Goal: Information Seeking & Learning: Learn about a topic

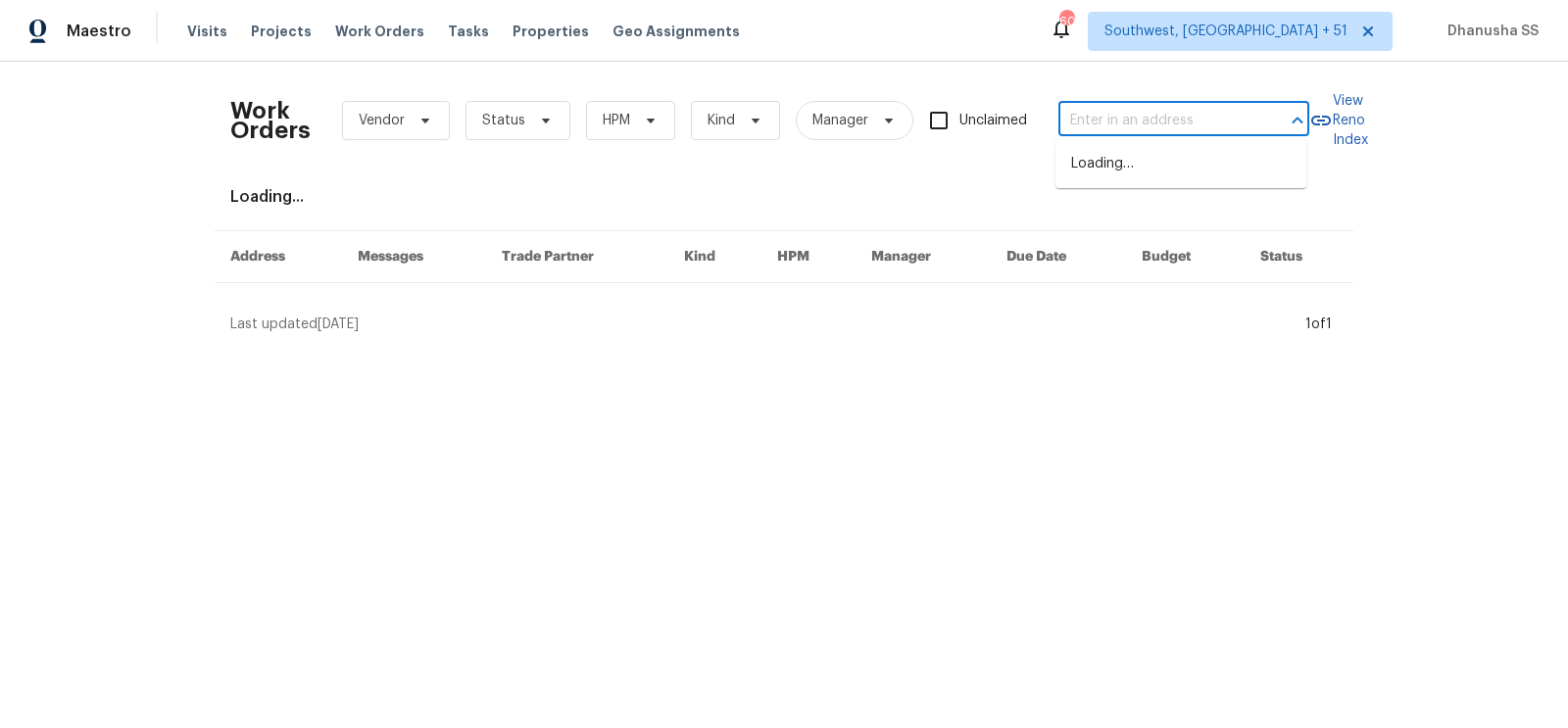
click at [1101, 113] on input "text" at bounding box center [1157, 121] width 196 height 31
paste input "[STREET_ADDRESS]"
type input "[STREET_ADDRESS]"
click at [1102, 172] on li "[STREET_ADDRESS]" at bounding box center [1181, 163] width 251 height 33
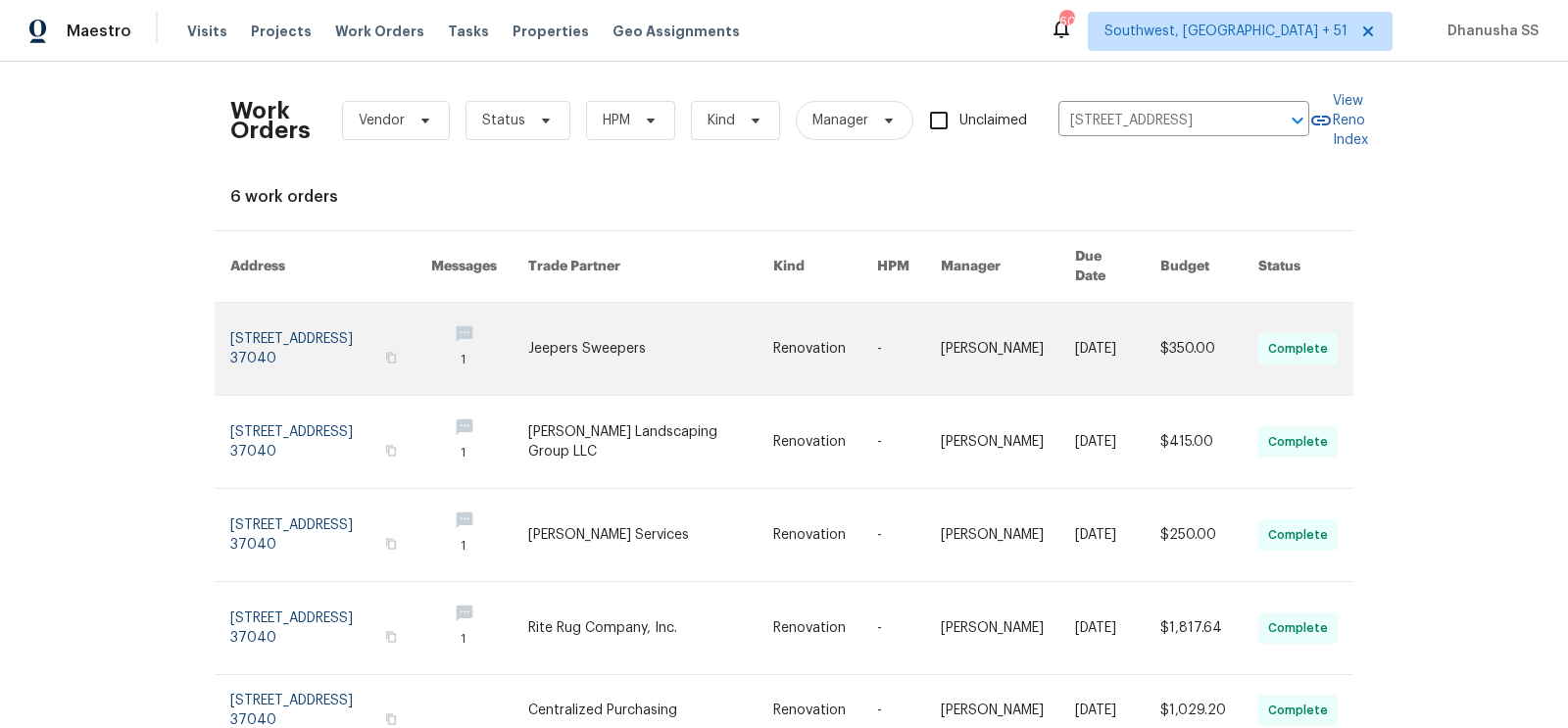
click at [786, 347] on link at bounding box center [825, 349] width 104 height 92
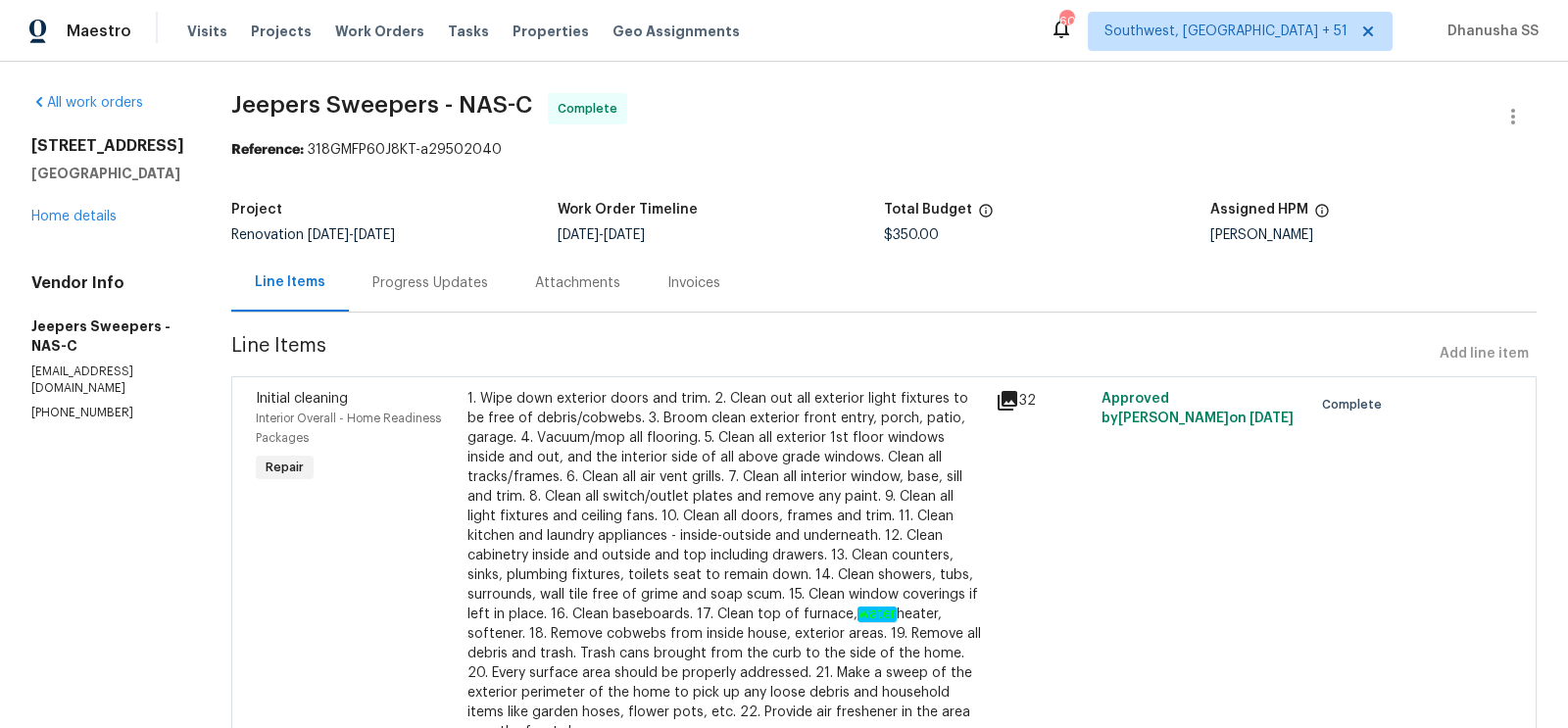
click at [82, 227] on div "843 Cherry Blossom Ln Clarksville, TN 37040 Home details" at bounding box center [108, 181] width 153 height 90
click at [82, 224] on link "Home details" at bounding box center [74, 217] width 85 height 14
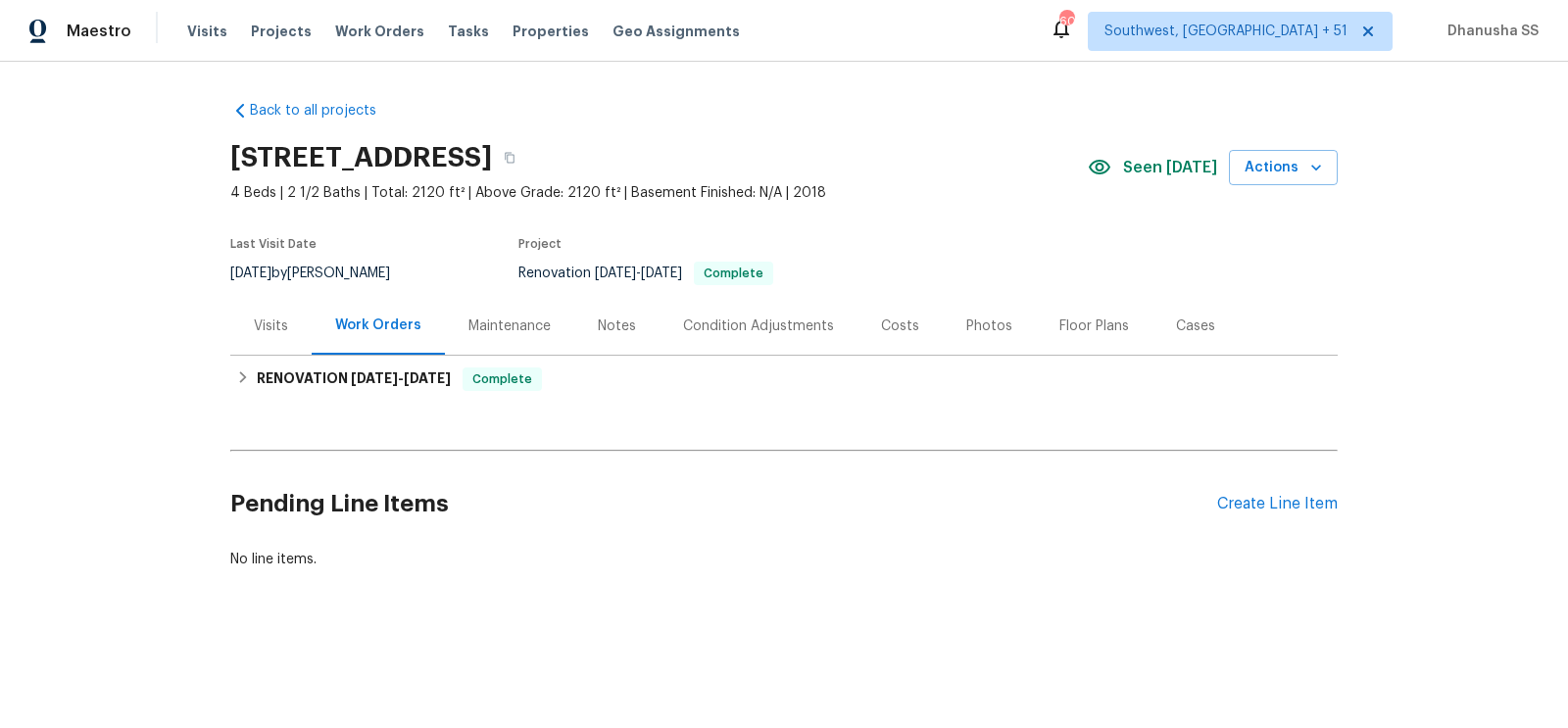
click at [268, 322] on div "Visits" at bounding box center [270, 327] width 35 height 20
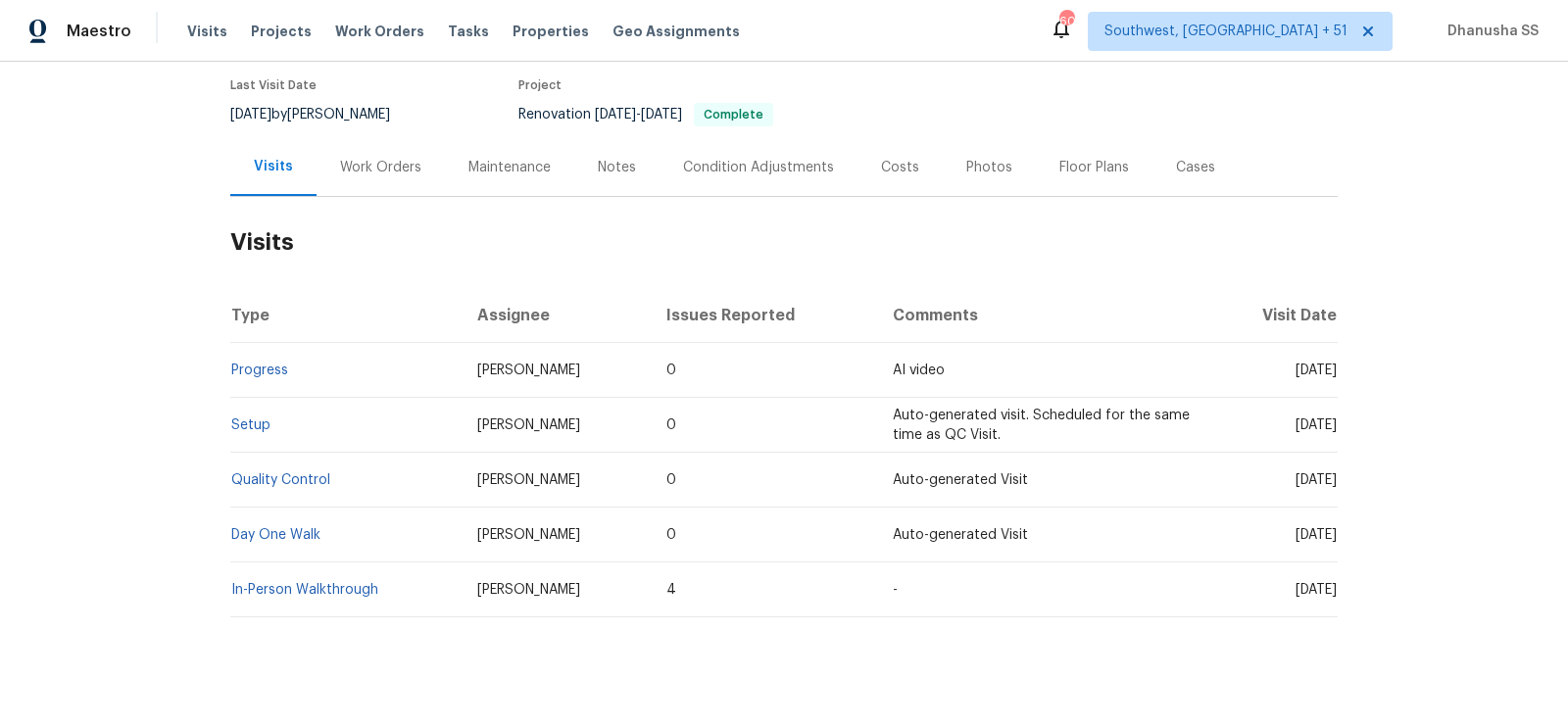
scroll to position [173, 0]
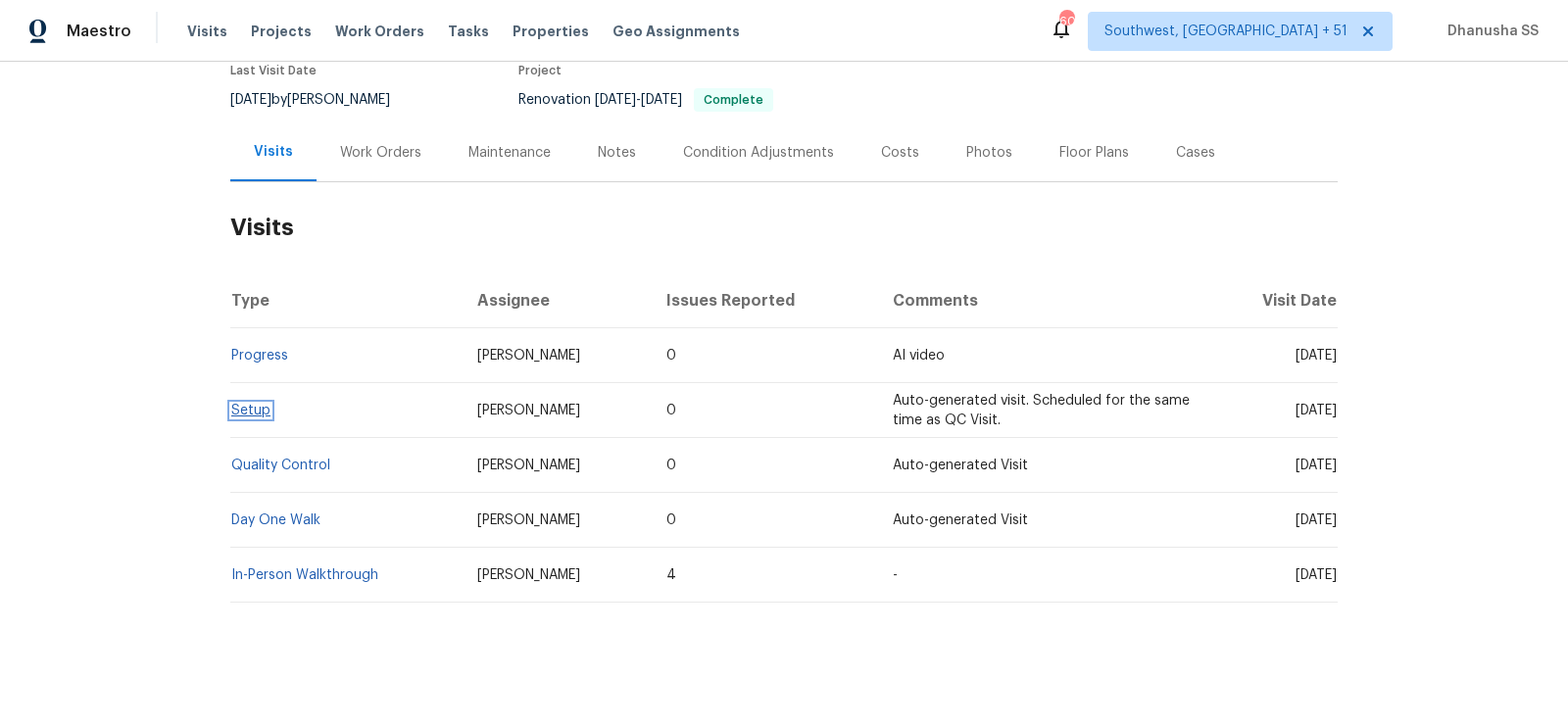
click at [250, 414] on link "Setup" at bounding box center [252, 411] width 40 height 14
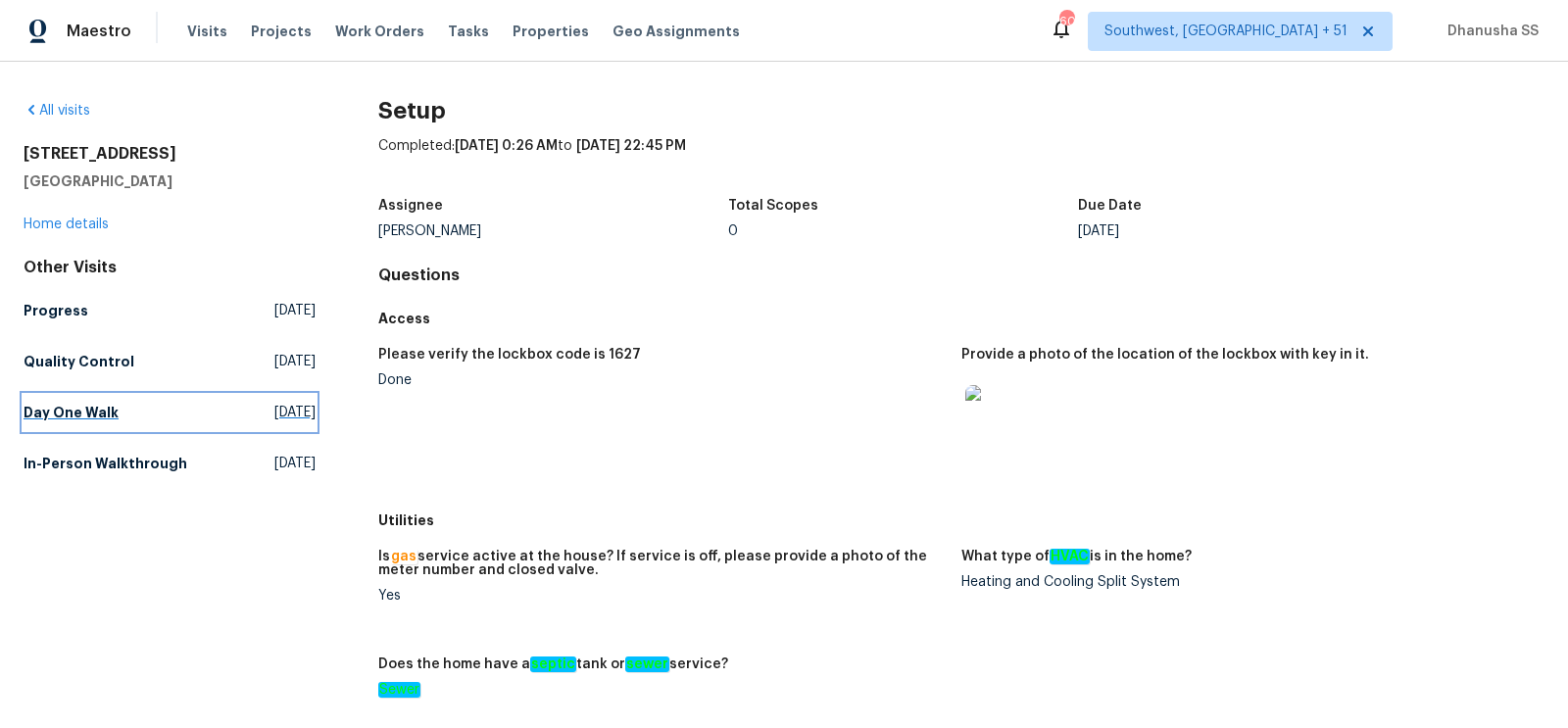
click at [274, 412] on span "Mon, Sep 22 2025" at bounding box center [295, 413] width 42 height 20
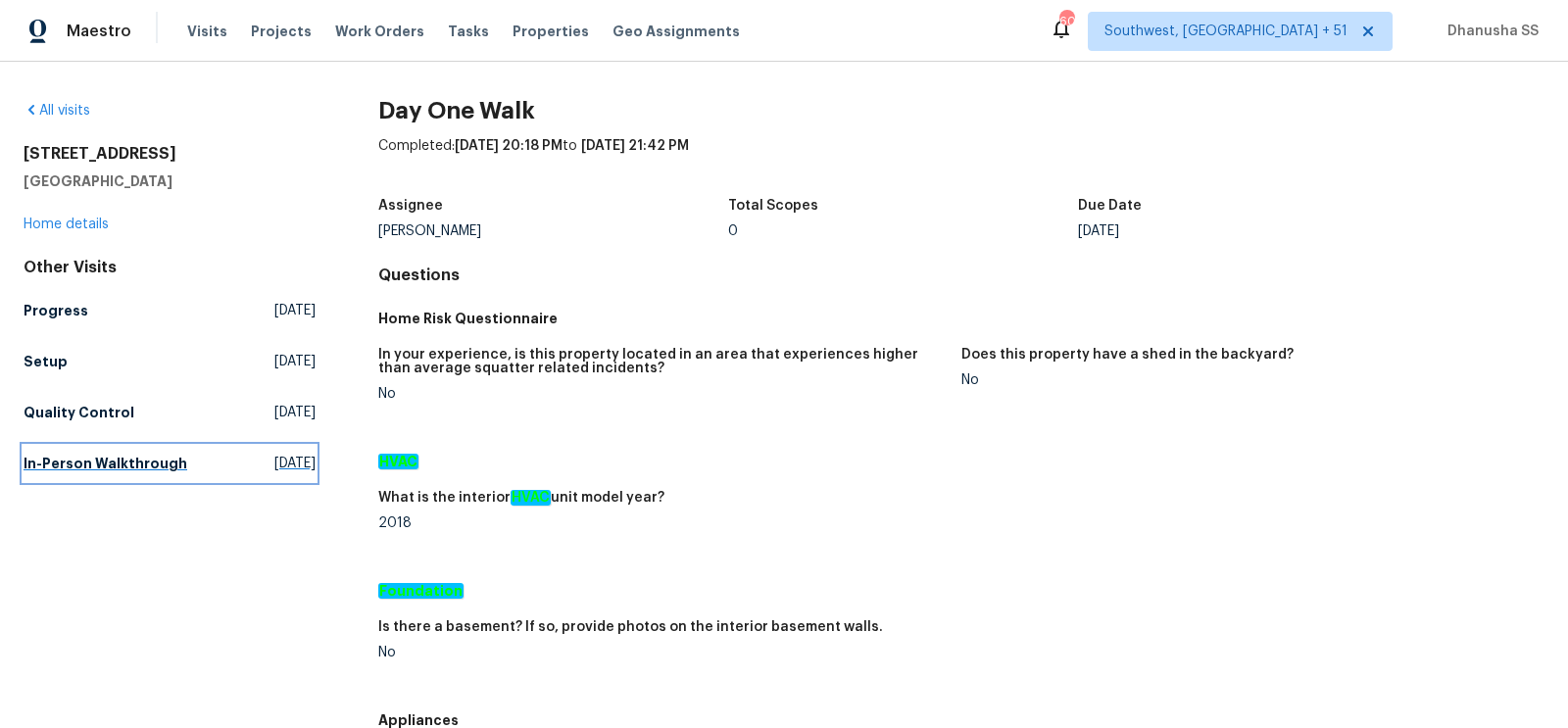
click at [274, 463] on span "Thu, Aug 21 2025" at bounding box center [295, 464] width 42 height 20
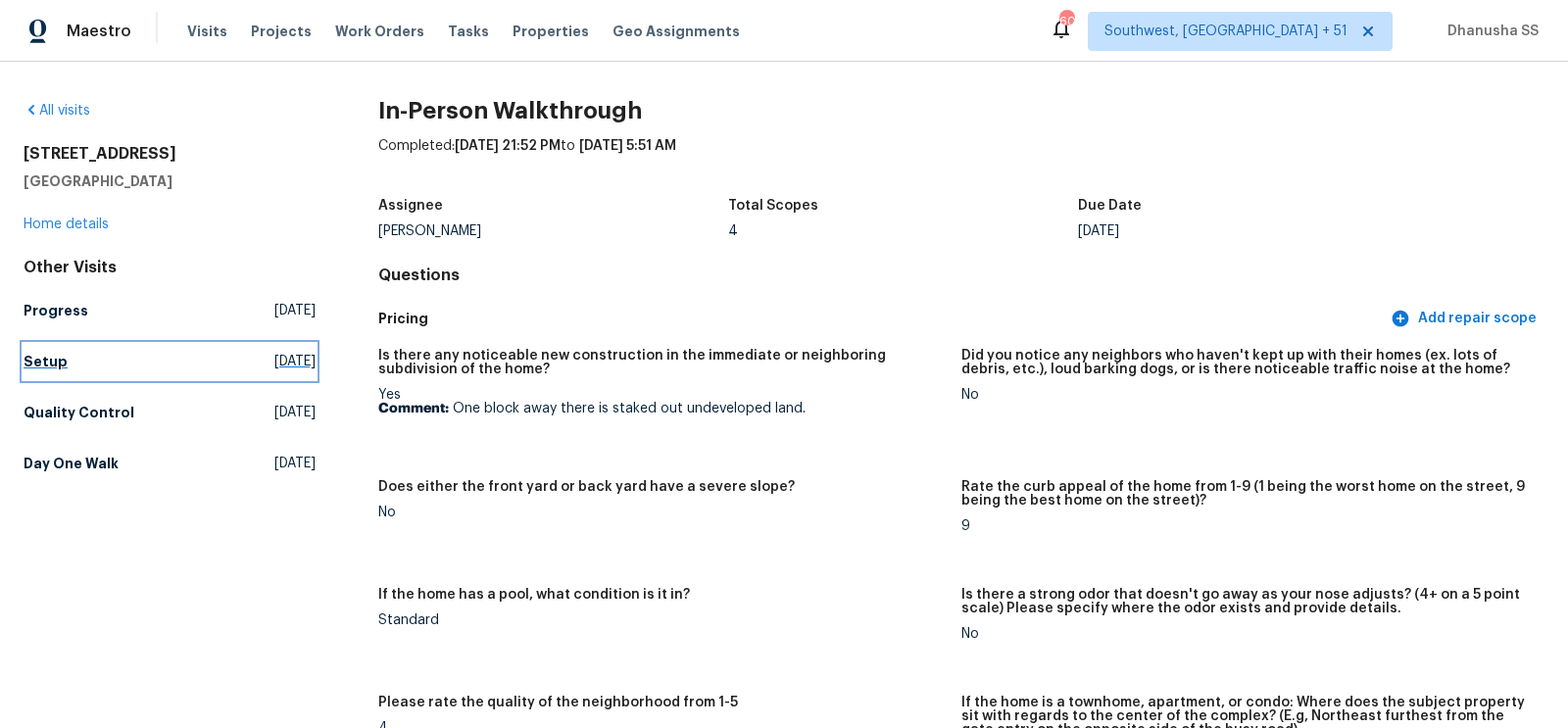
click at [41, 365] on h5 "Setup" at bounding box center [46, 362] width 45 height 20
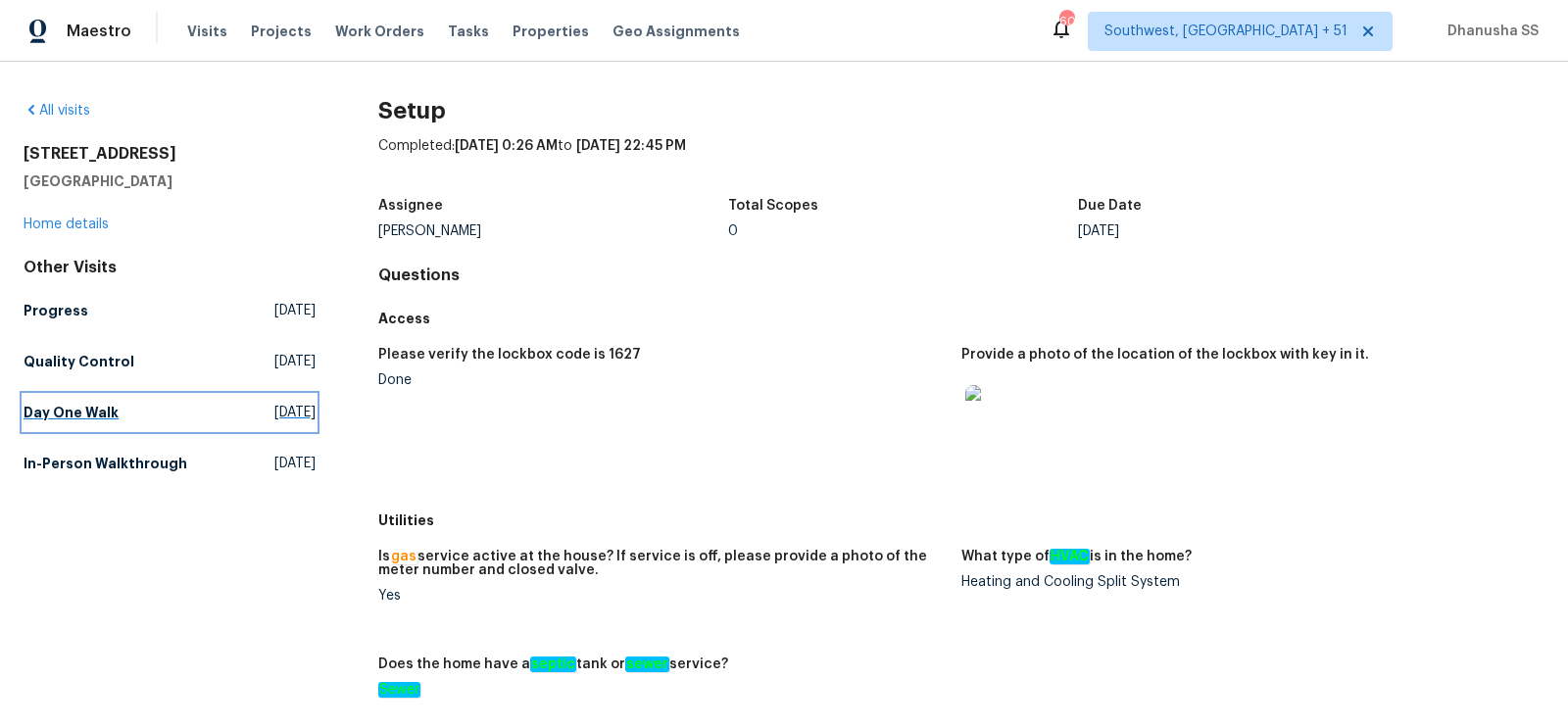
click at [282, 403] on span "Mon, Sep 22 2025" at bounding box center [295, 413] width 42 height 20
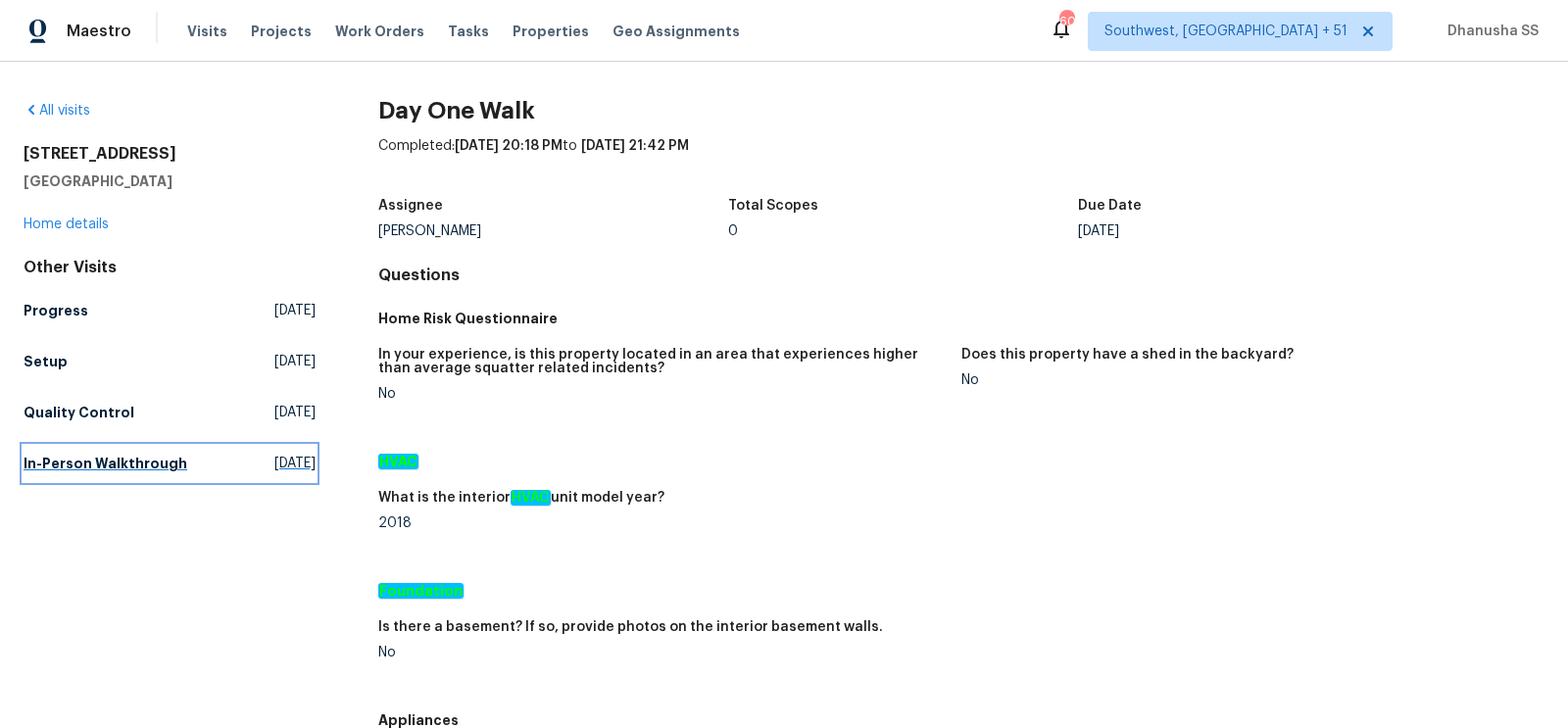
click at [274, 462] on span "Thu, Aug 21 2025" at bounding box center [295, 464] width 42 height 20
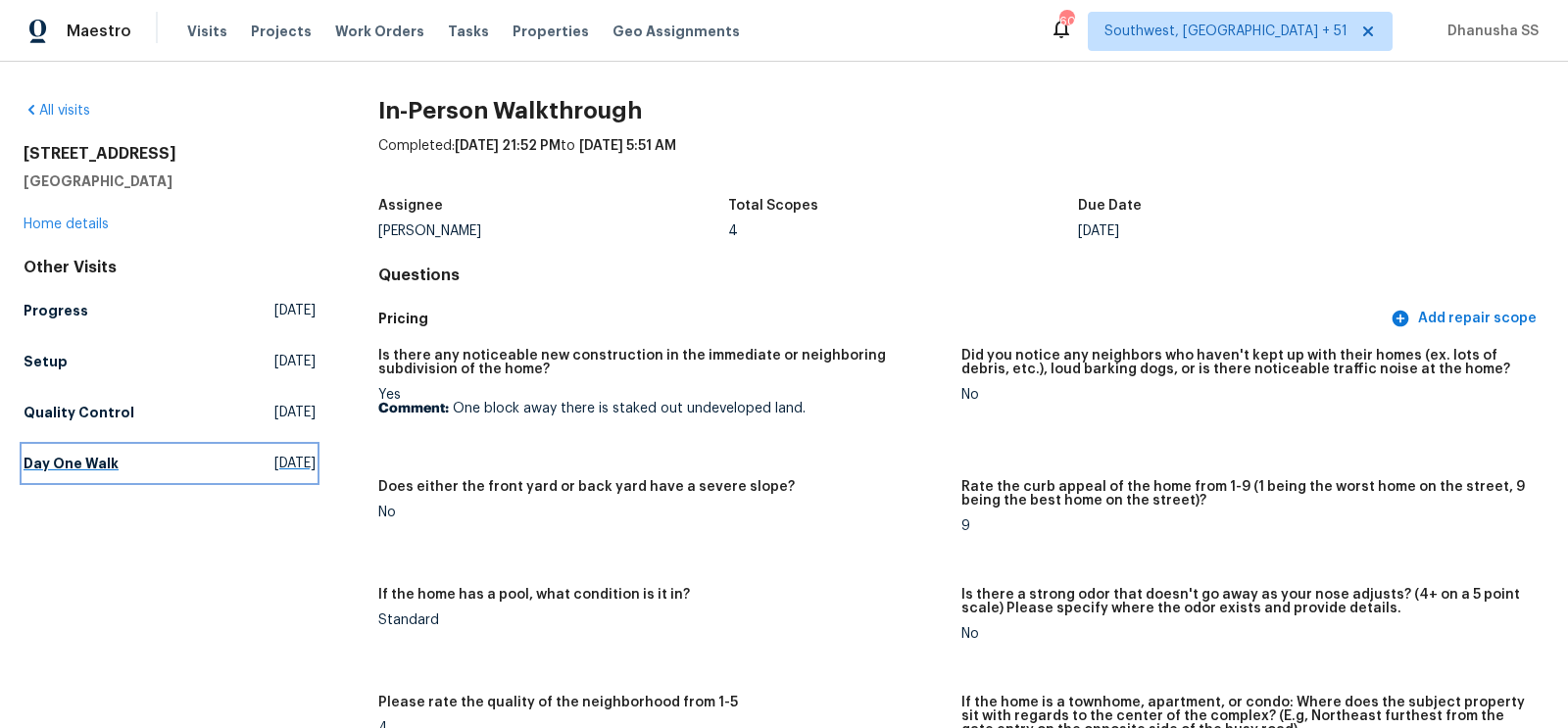
click at [290, 466] on span "Mon, Sep 22 2025" at bounding box center [295, 464] width 42 height 20
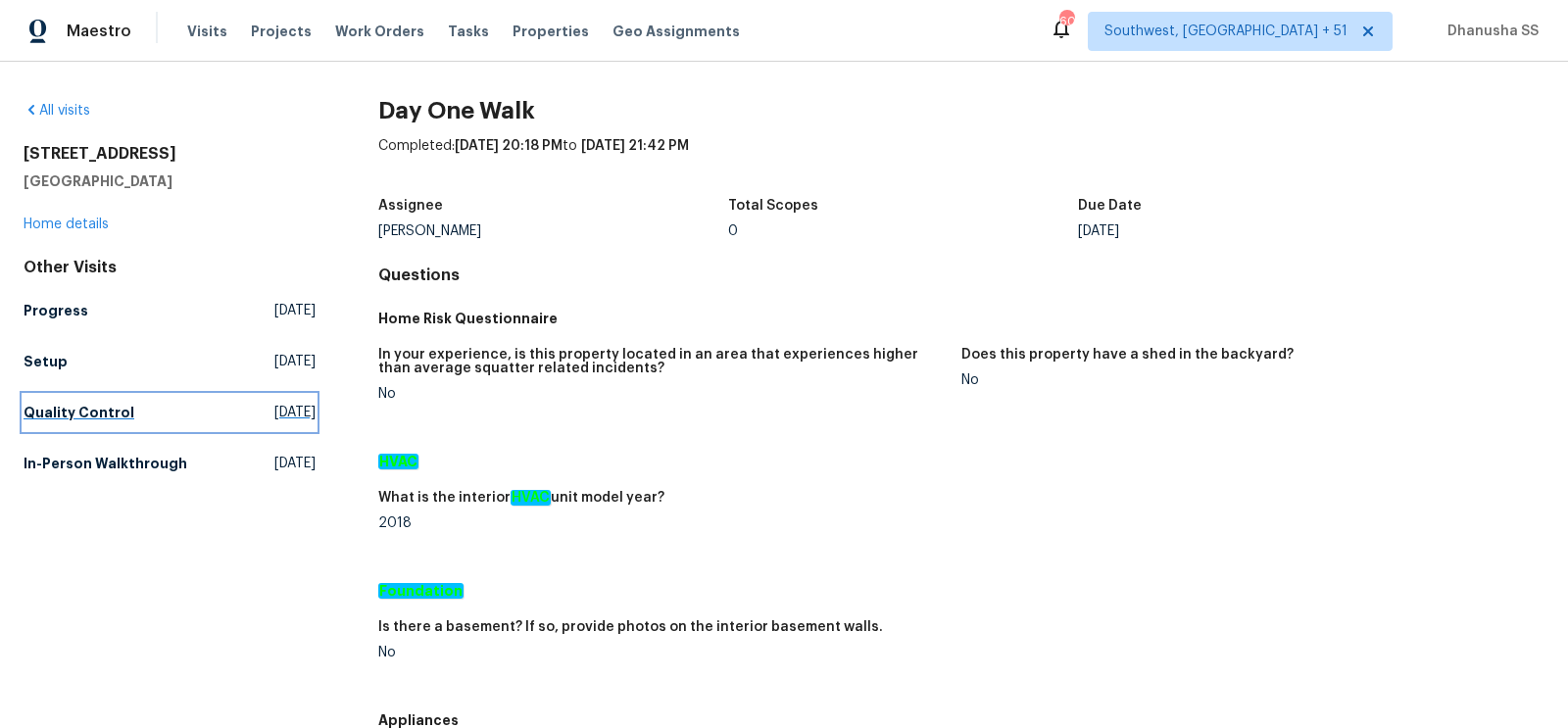
click at [274, 419] on span "Tue, Sep 30 2025" at bounding box center [295, 413] width 42 height 20
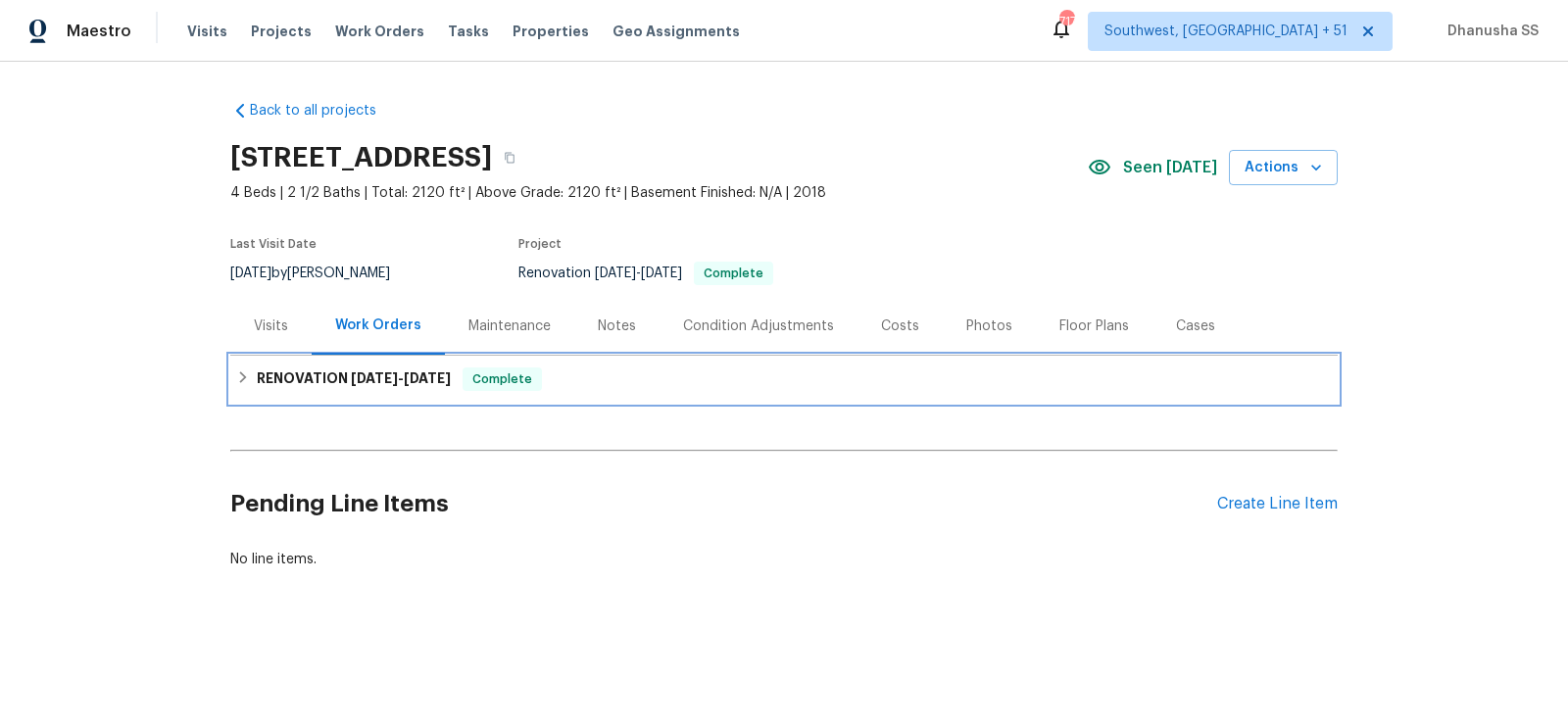
click at [629, 388] on div "RENOVATION [DATE] - [DATE] Complete" at bounding box center [784, 379] width 1096 height 24
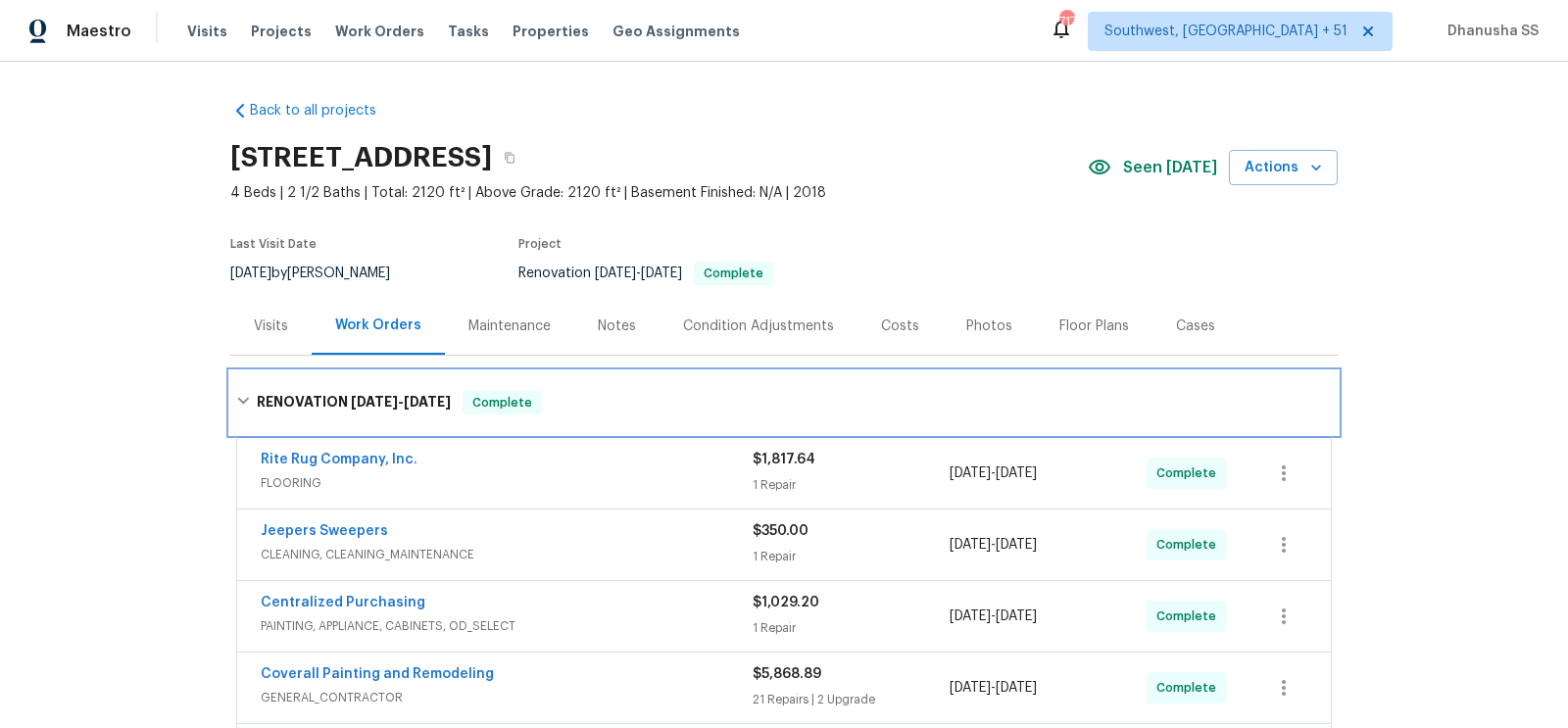
scroll to position [437, 0]
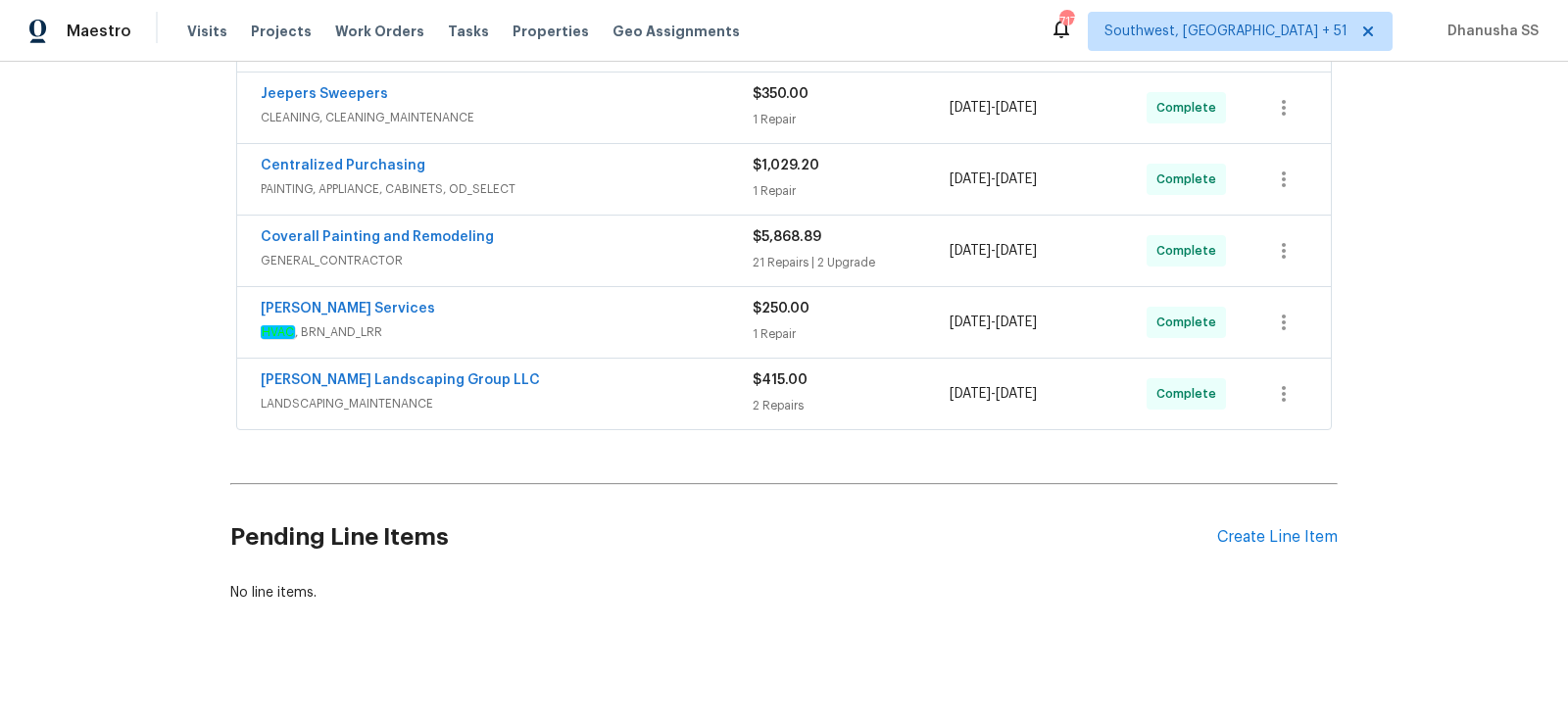
click at [671, 404] on span "LANDSCAPING_MAINTENANCE" at bounding box center [506, 404] width 492 height 20
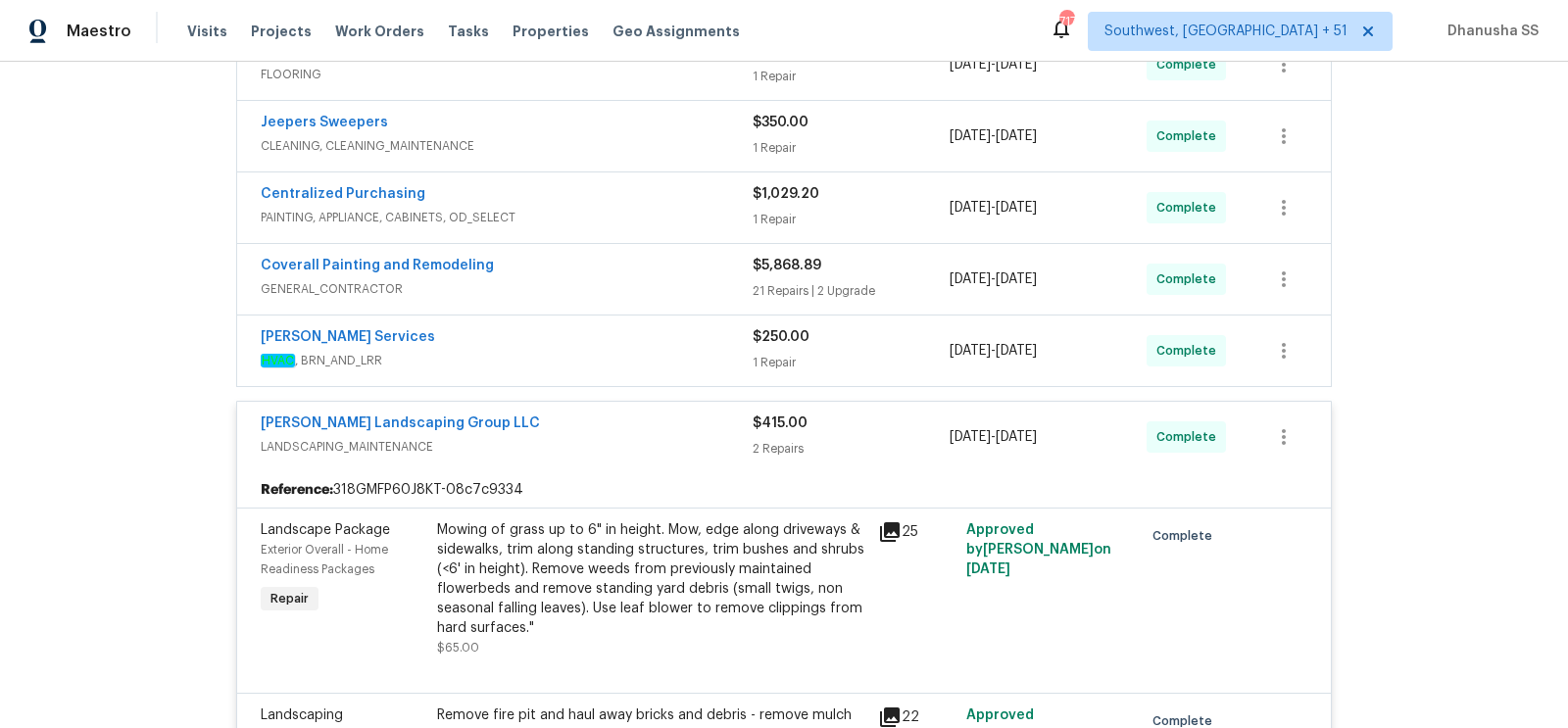
scroll to position [346, 0]
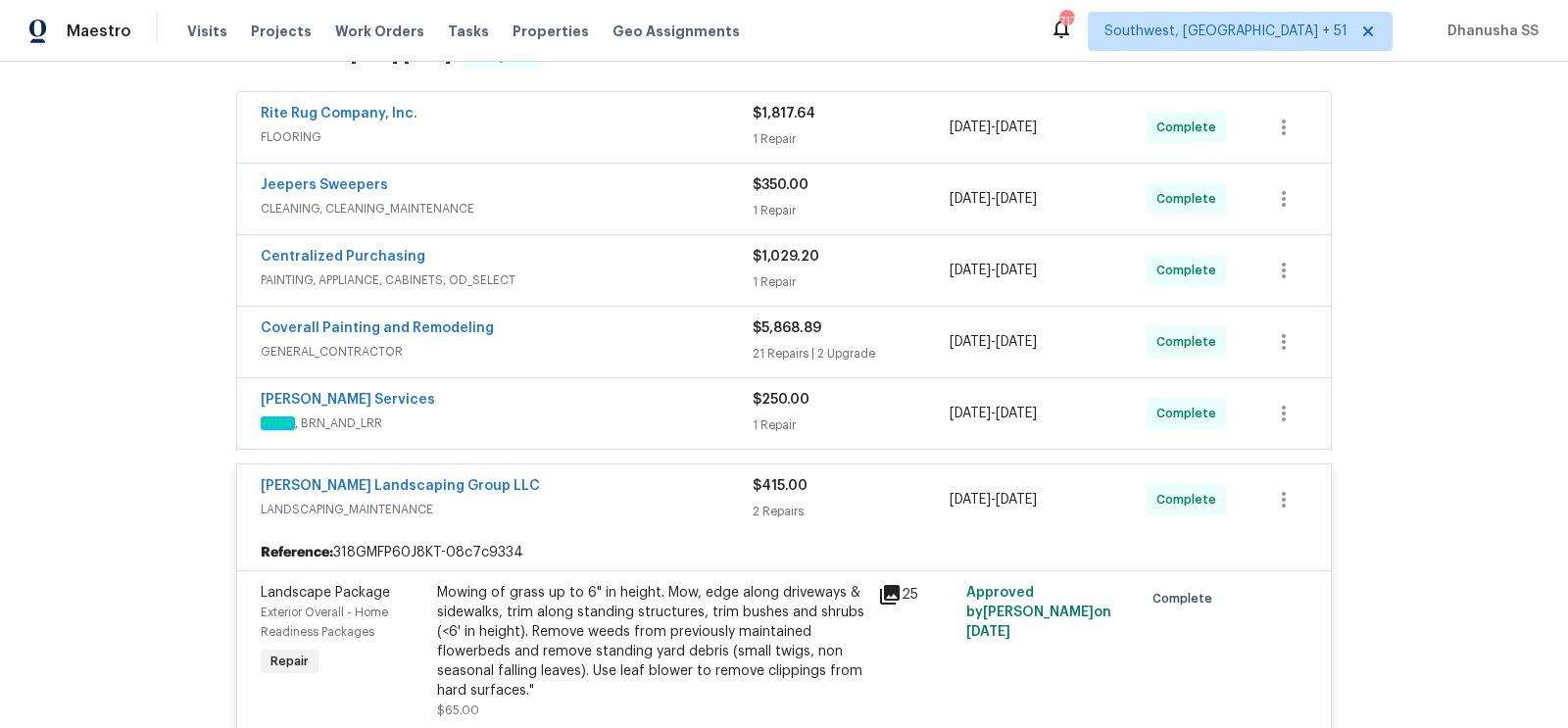
click at [671, 404] on div "[PERSON_NAME] Services" at bounding box center [506, 402] width 492 height 24
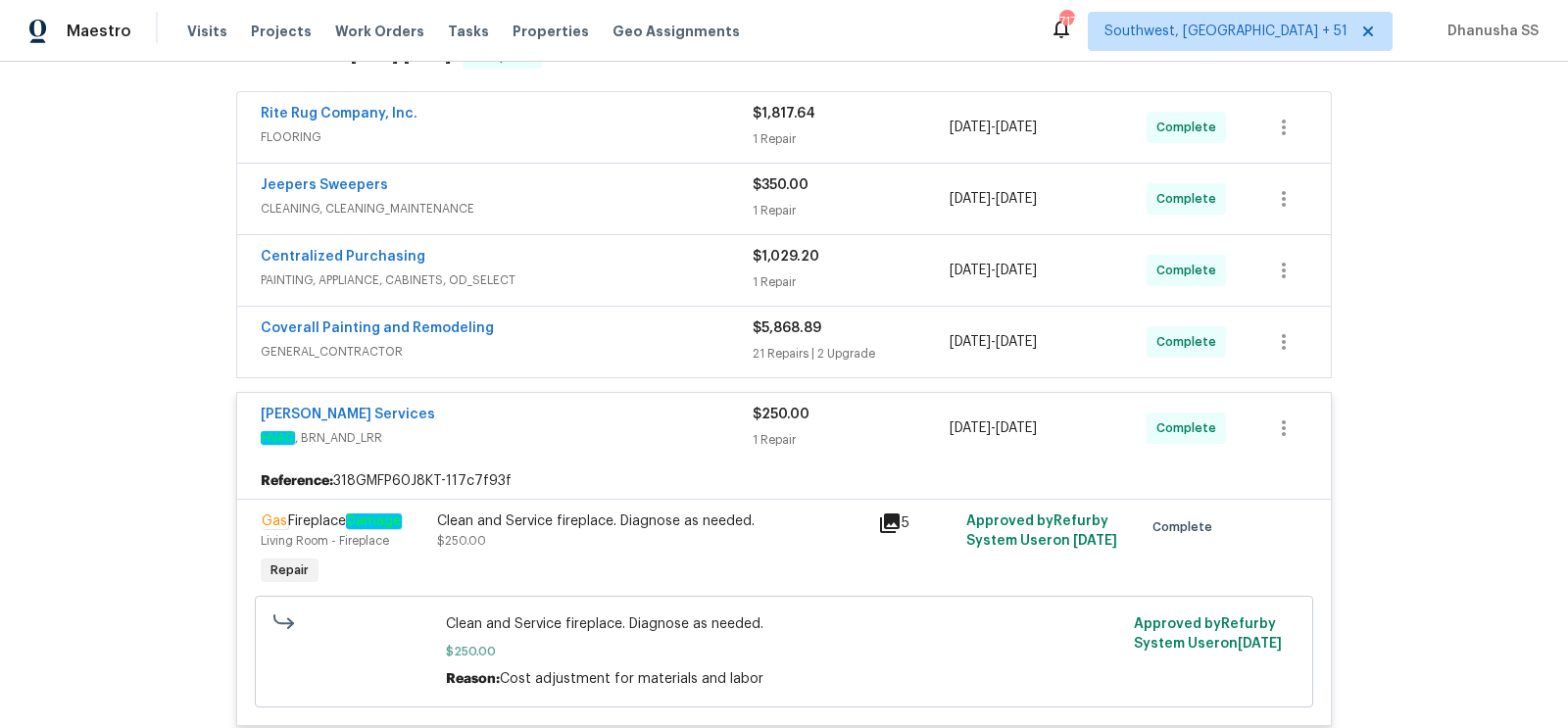
click at [621, 526] on div "Clean and Service fireplace. Diagnose as needed. $250.00" at bounding box center [651, 532] width 429 height 40
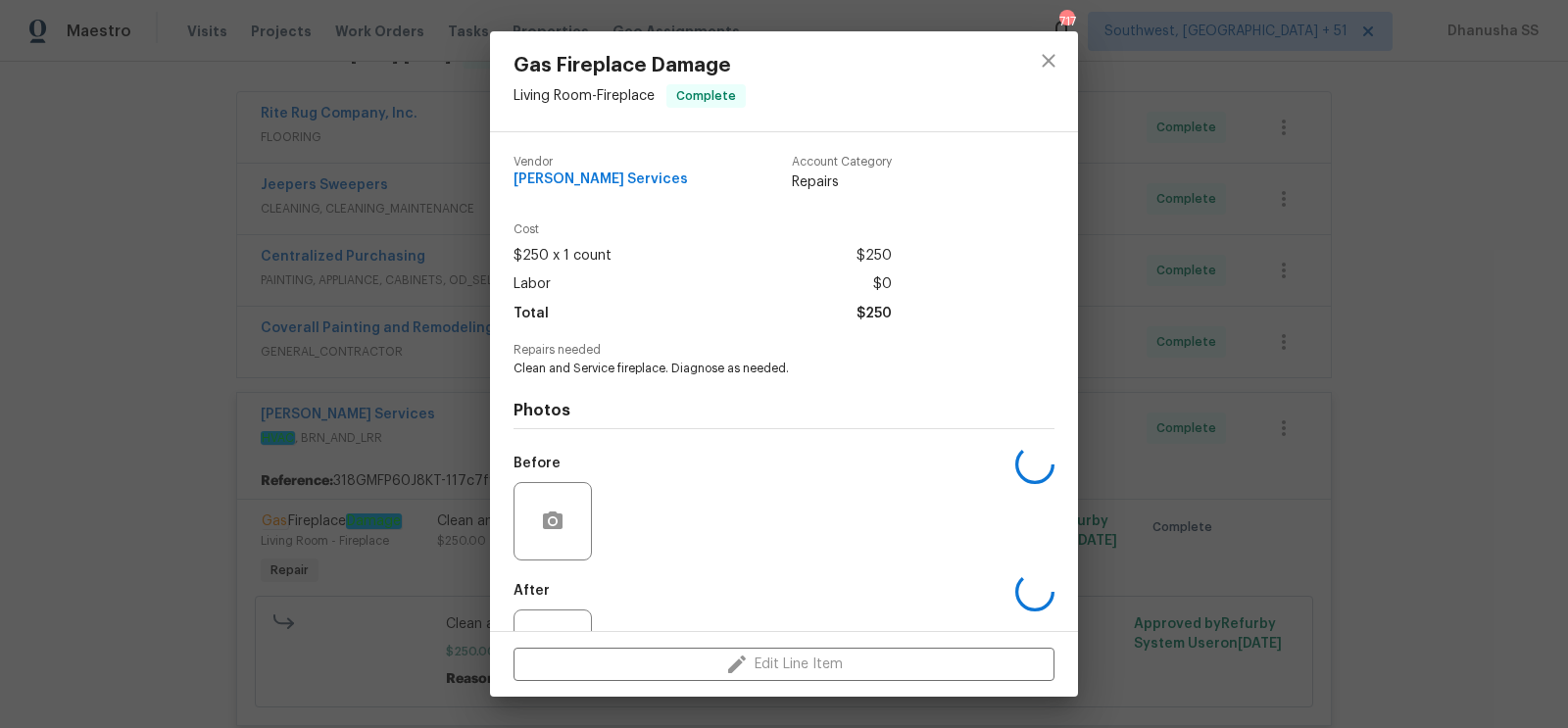
scroll to position [75, 0]
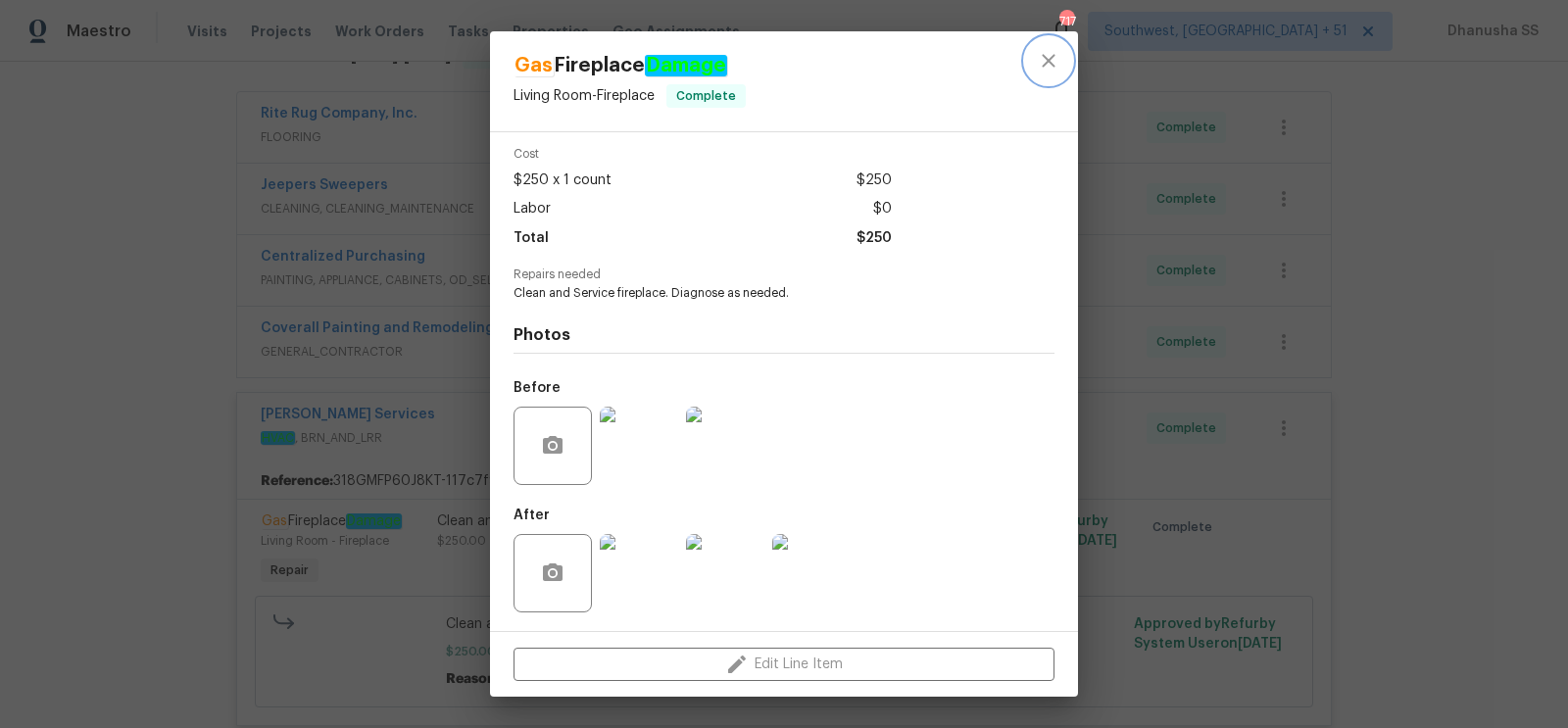
click at [1038, 63] on icon "close" at bounding box center [1049, 60] width 24 height 24
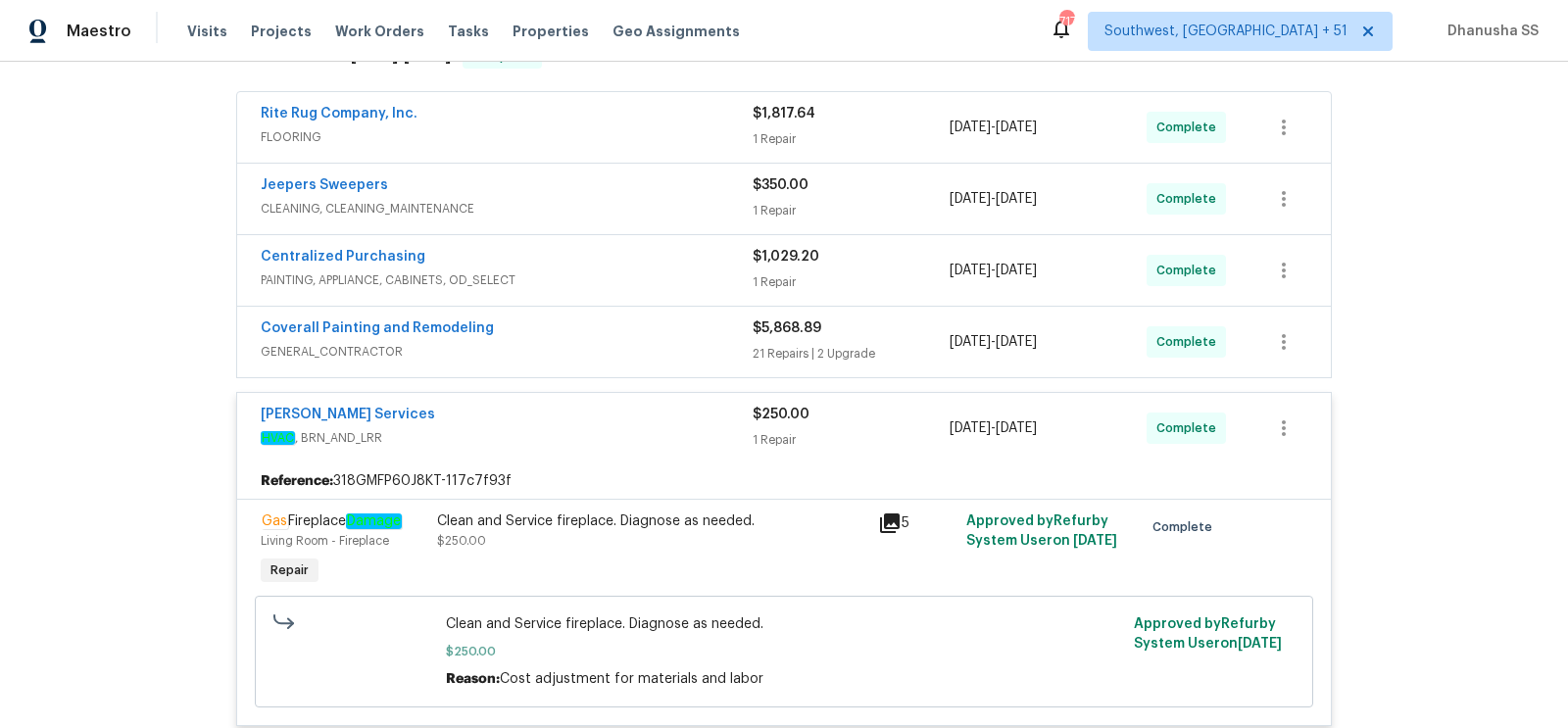
click at [658, 263] on div "Centralized Purchasing" at bounding box center [506, 259] width 492 height 24
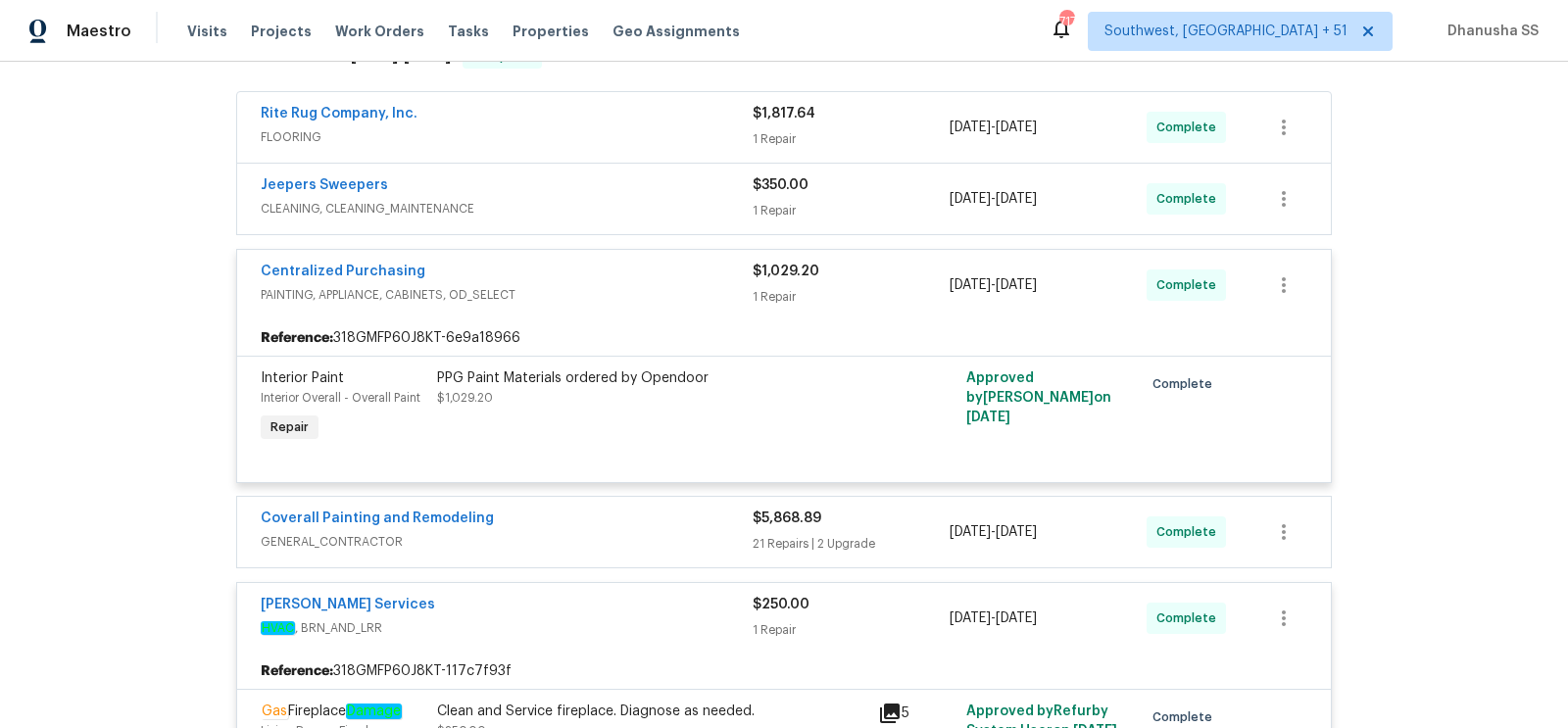
click at [676, 205] on span "CLEANING, CLEANING_MAINTENANCE" at bounding box center [506, 209] width 492 height 20
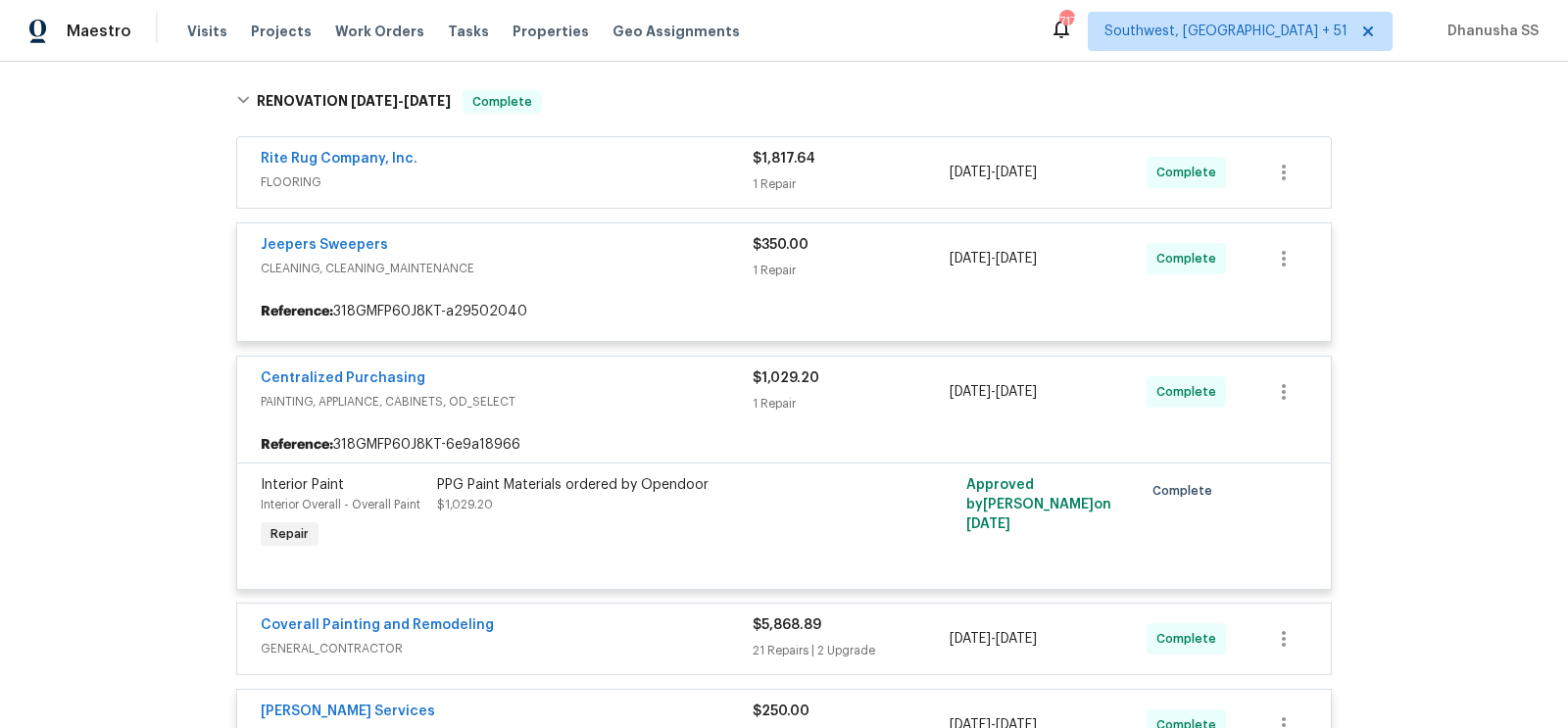
scroll to position [283, 0]
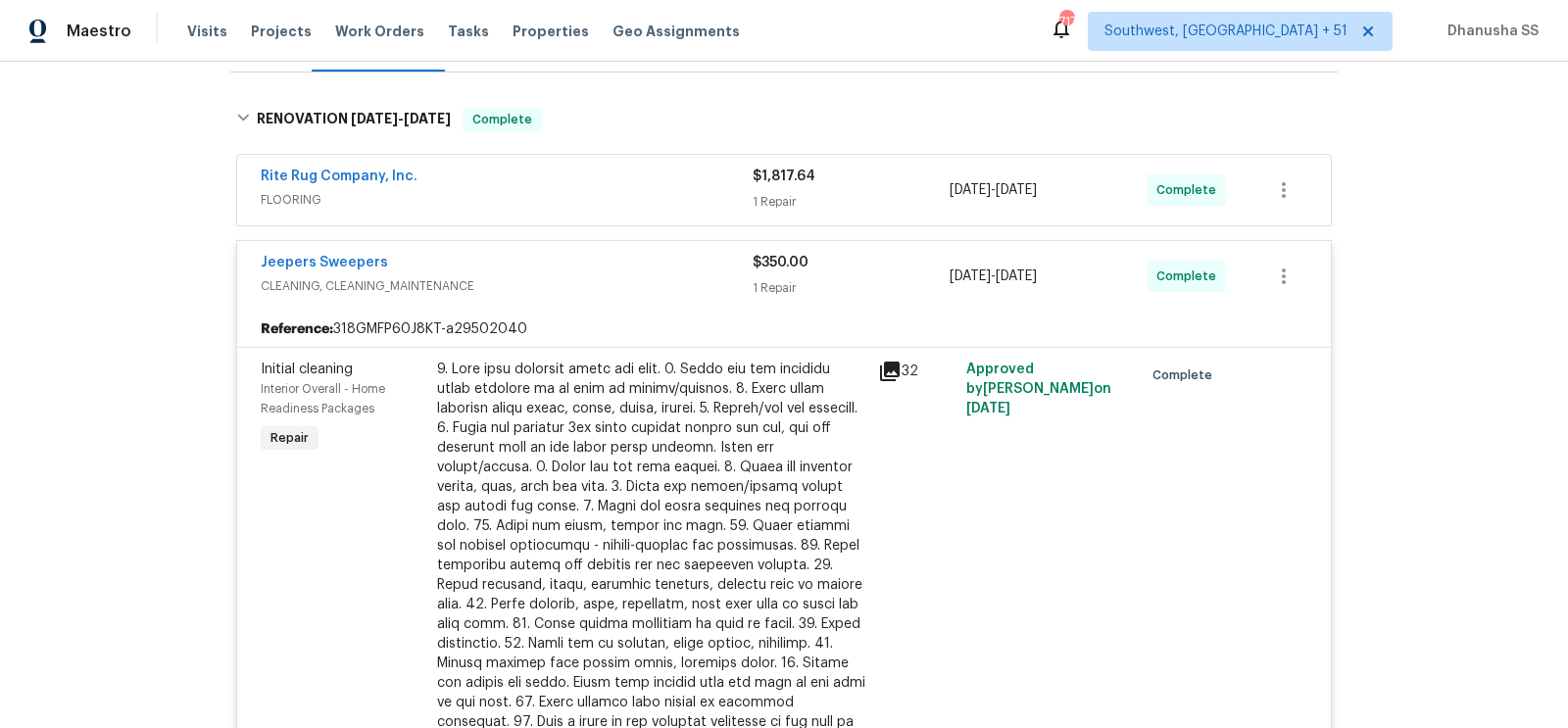
click at [676, 205] on span "FLOORING" at bounding box center [506, 200] width 492 height 20
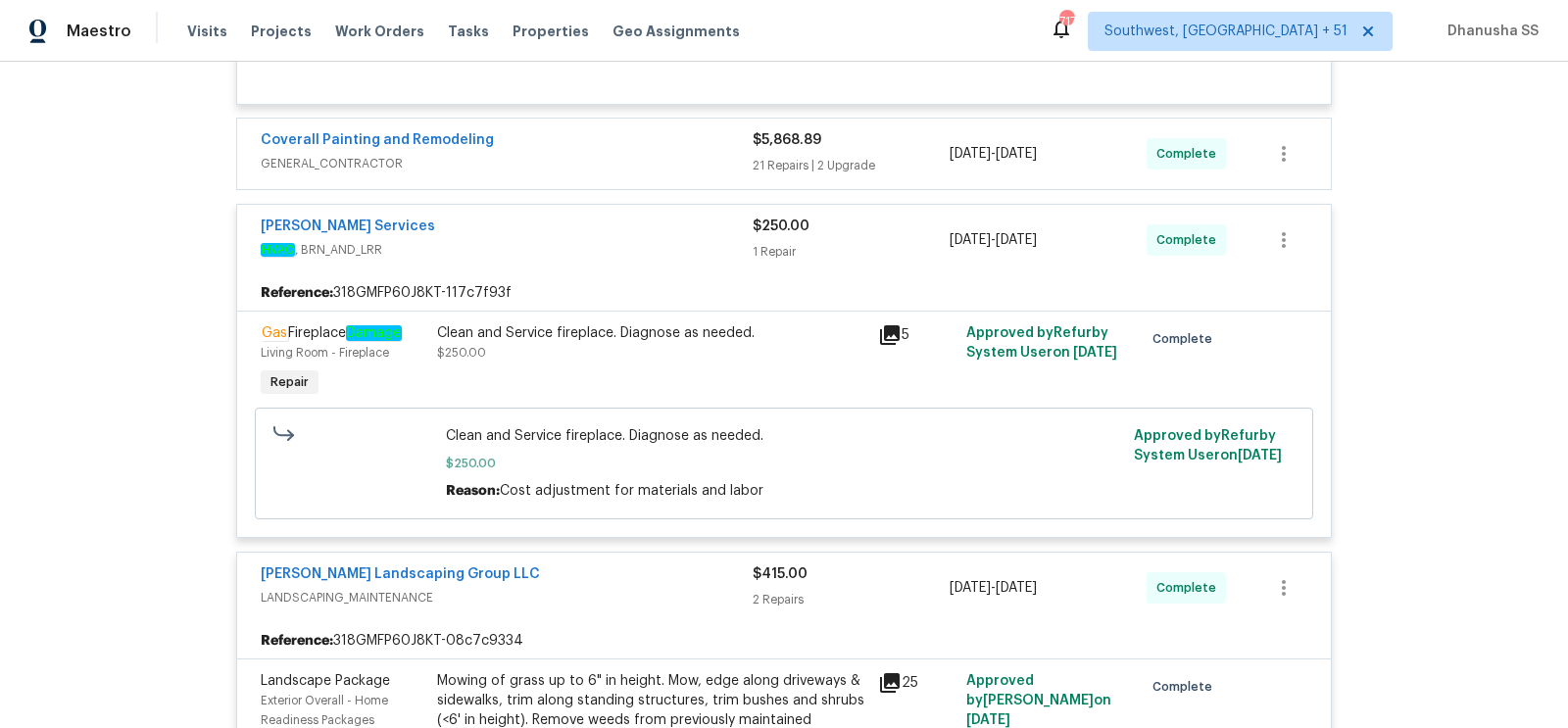
scroll to position [1520, 0]
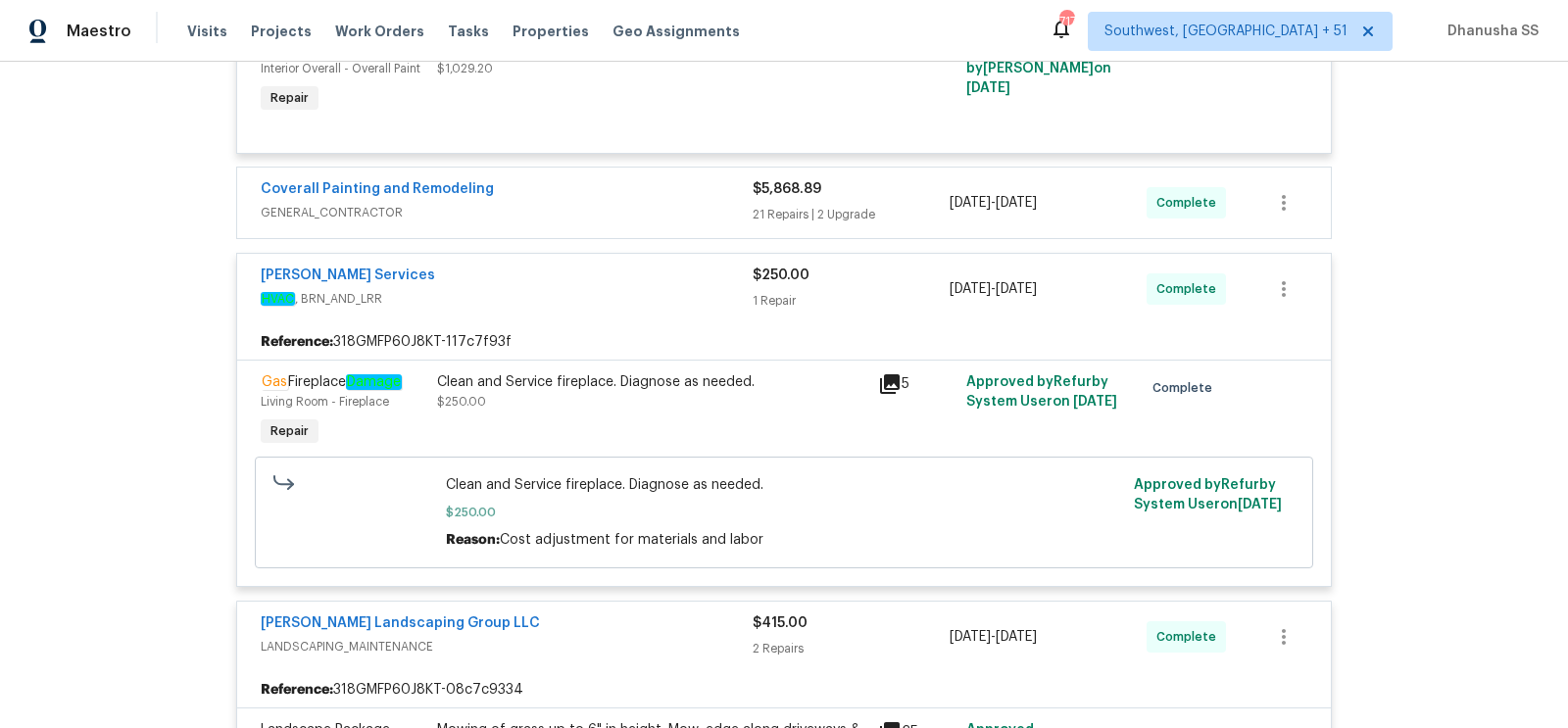
click at [664, 203] on span "GENERAL_CONTRACTOR" at bounding box center [506, 213] width 492 height 20
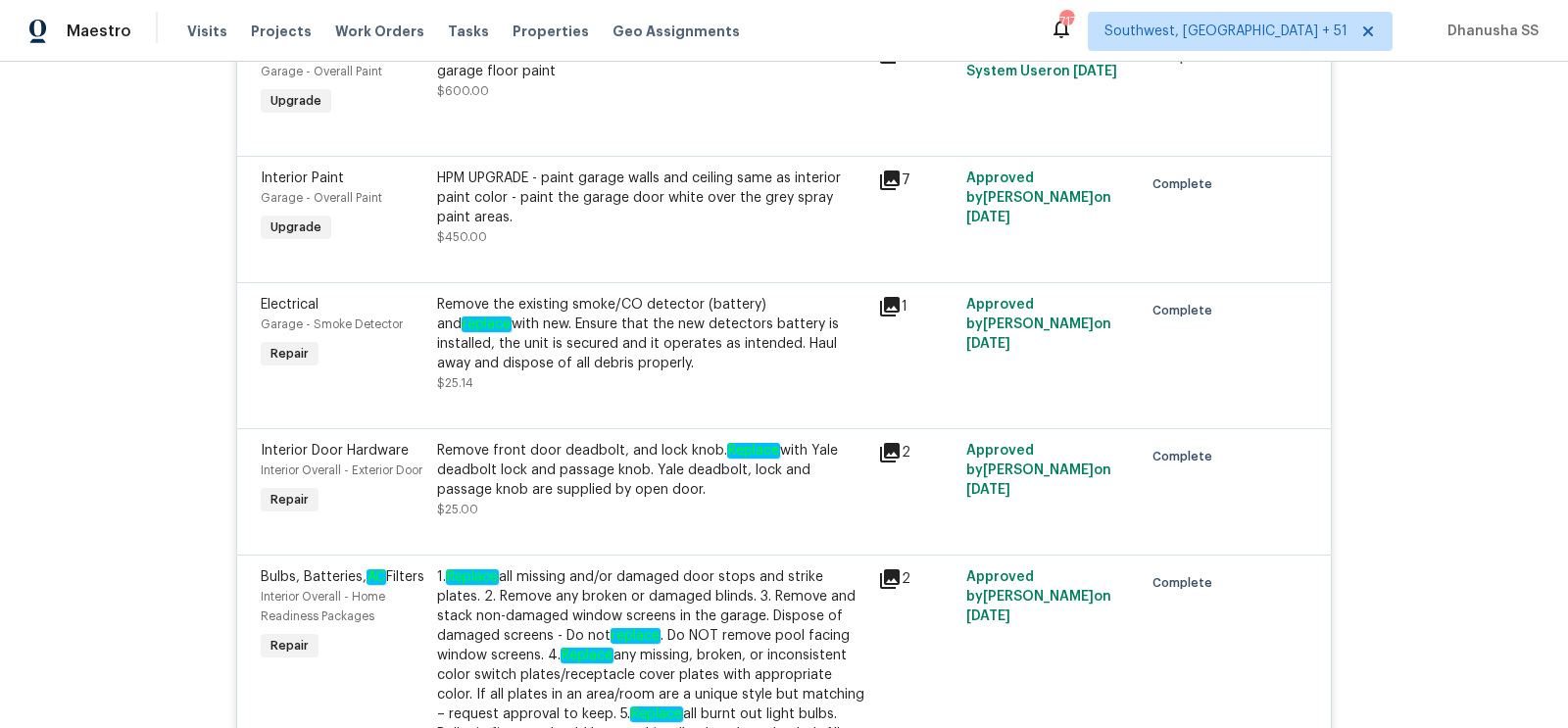
scroll to position [4011, 0]
click at [664, 360] on div "Remove the existing smoke/CO detector (battery) and replace with new. Ensure th…" at bounding box center [651, 335] width 429 height 78
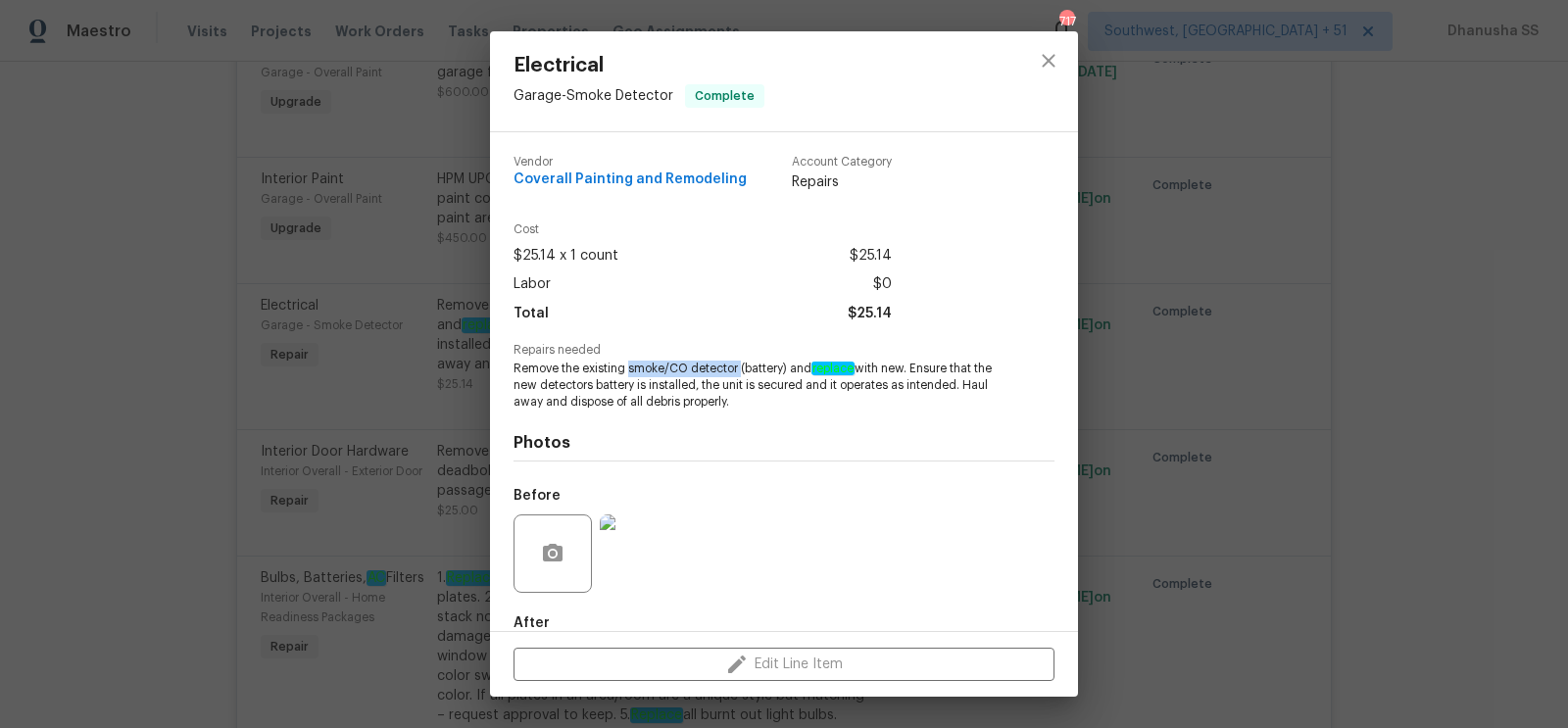
drag, startPoint x: 627, startPoint y: 372, endPoint x: 739, endPoint y: 368, distance: 112.1
click at [739, 368] on span "Remove the existing smoke/CO detector (battery) and replace with new. Ensure th…" at bounding box center [758, 384] width 487 height 49
copy span "smoke/CO detector"
click at [1056, 70] on icon "close" at bounding box center [1049, 60] width 24 height 24
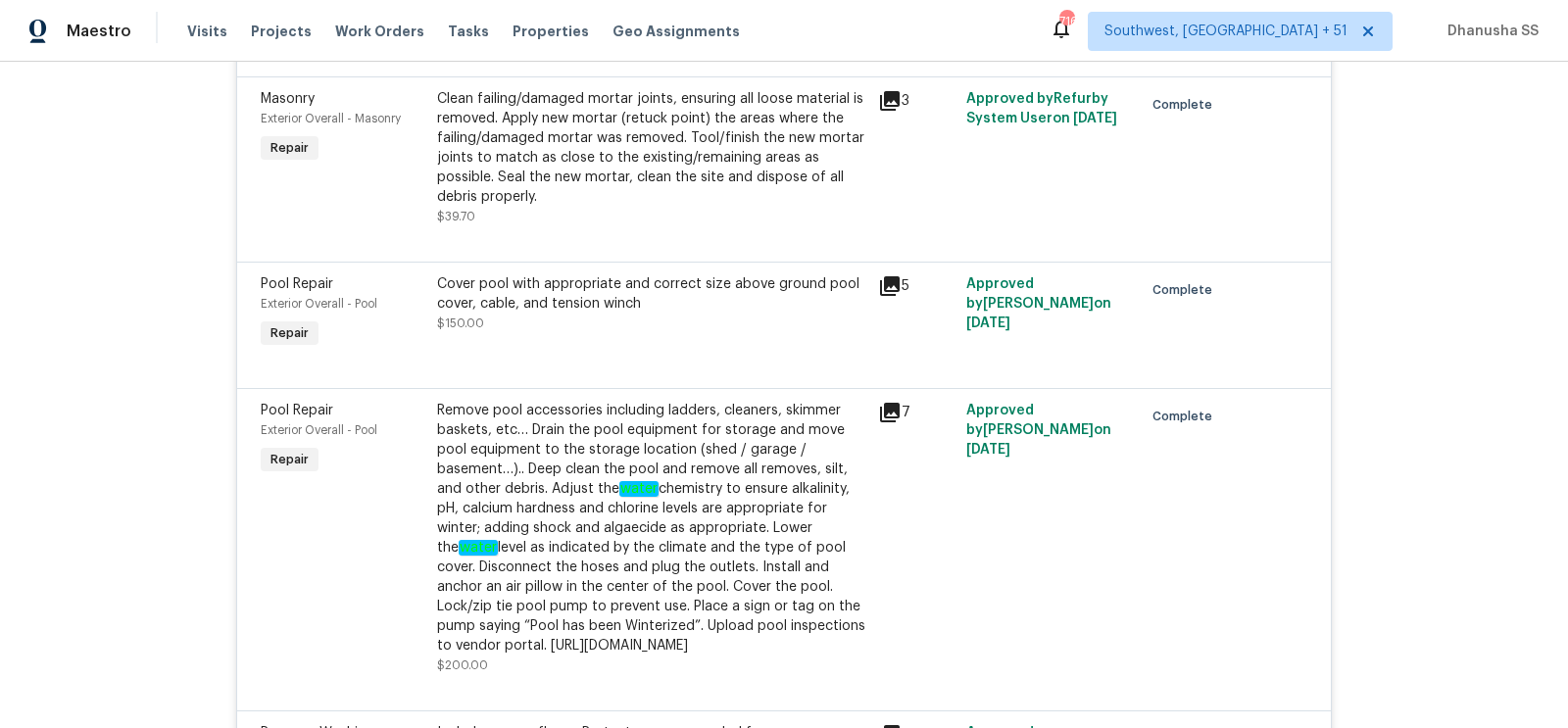
scroll to position [3071, 0]
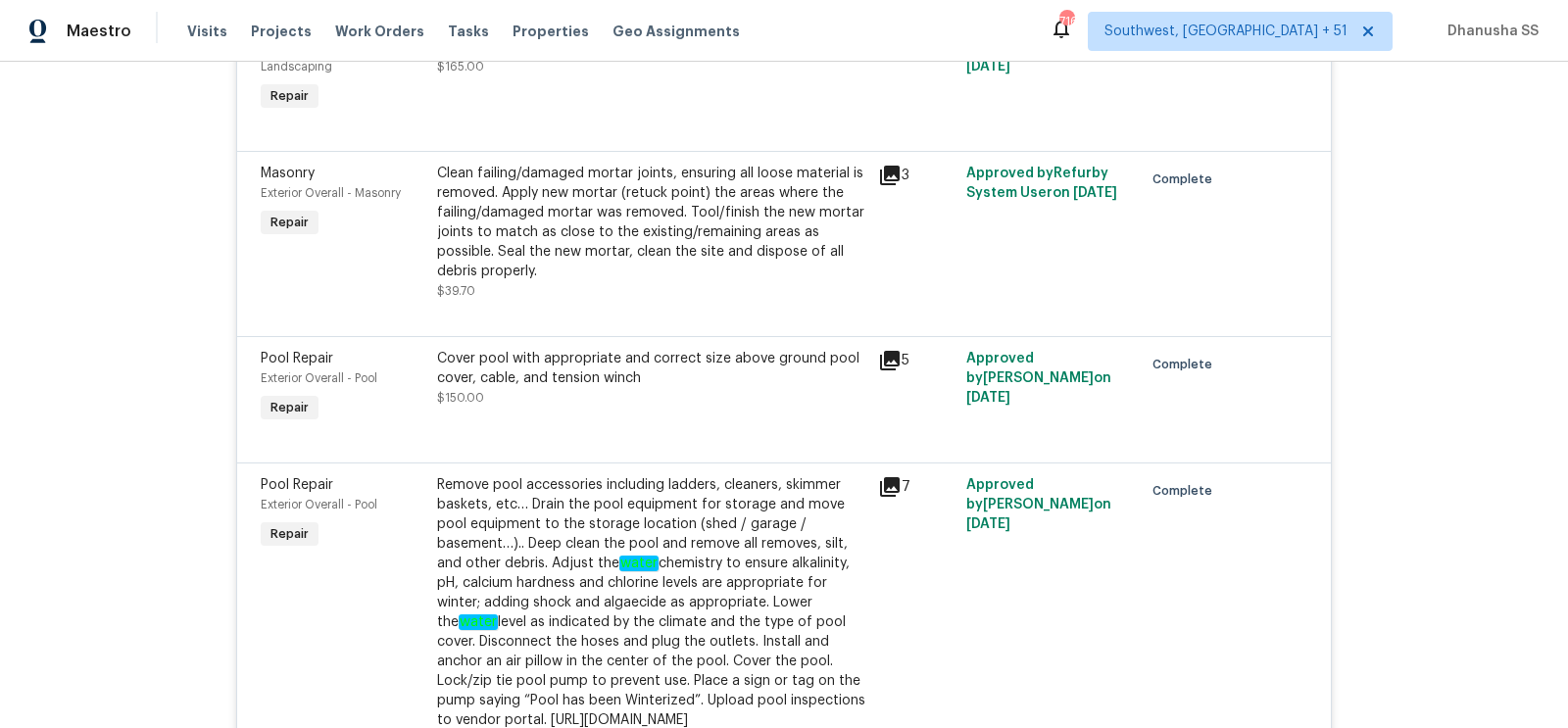
click at [626, 262] on div "Clean failing/damaged mortar joints, ensuring all loose material is removed. Ap…" at bounding box center [651, 222] width 429 height 118
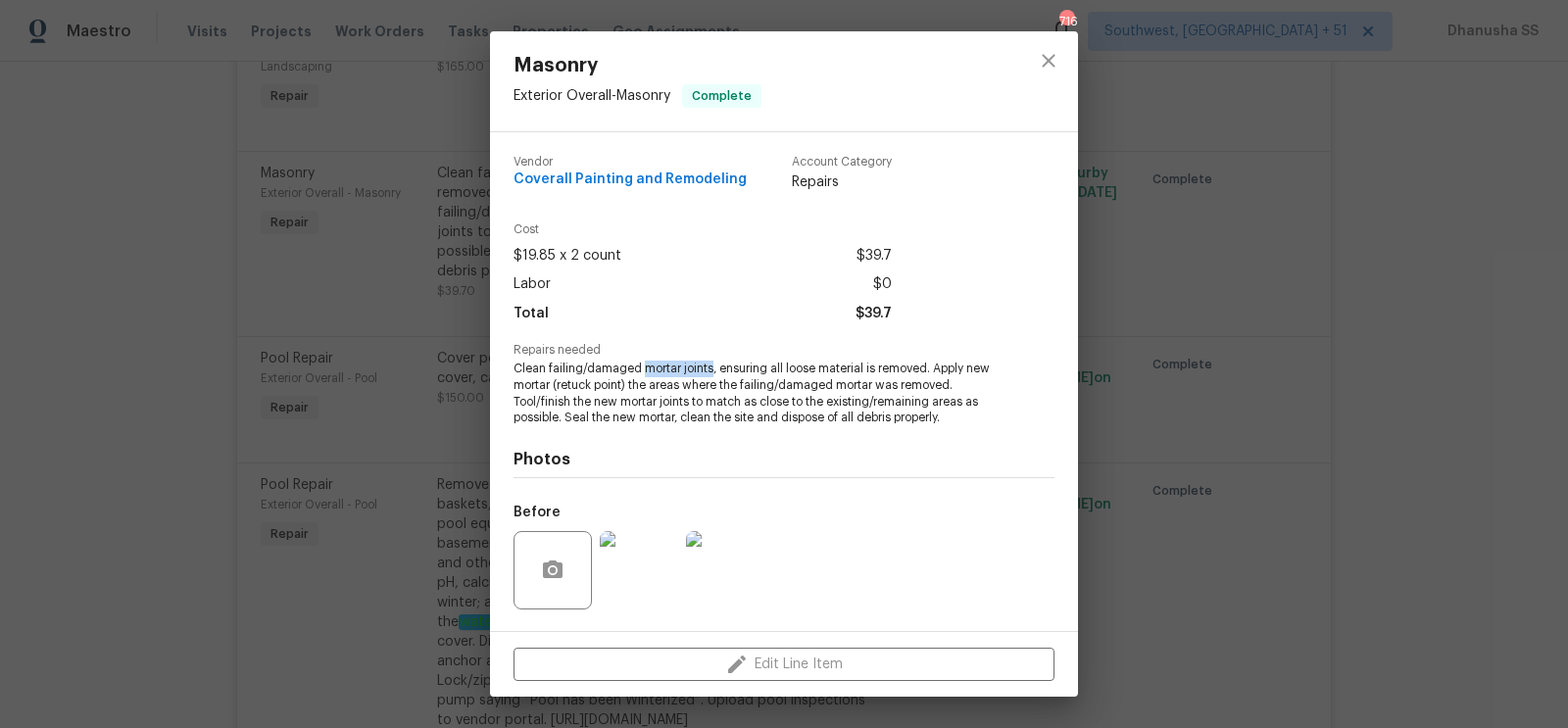
drag, startPoint x: 645, startPoint y: 364, endPoint x: 709, endPoint y: 367, distance: 64.1
click at [710, 368] on span "Clean failing/damaged mortar joints, ensuring all loose material is removed. Ap…" at bounding box center [758, 393] width 487 height 65
copy span "mortar joints"
click at [1051, 63] on icon "close" at bounding box center [1048, 59] width 13 height 13
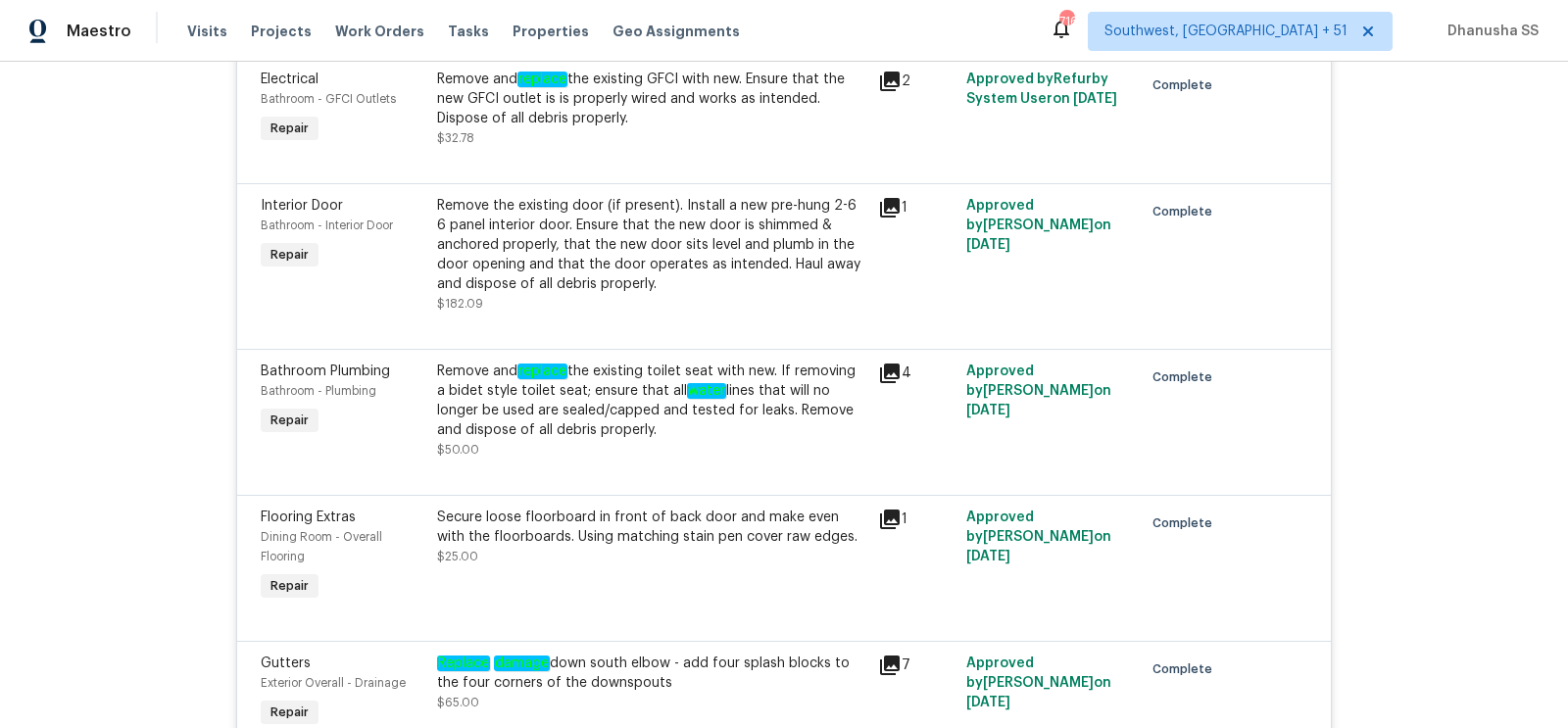
scroll to position [1855, 0]
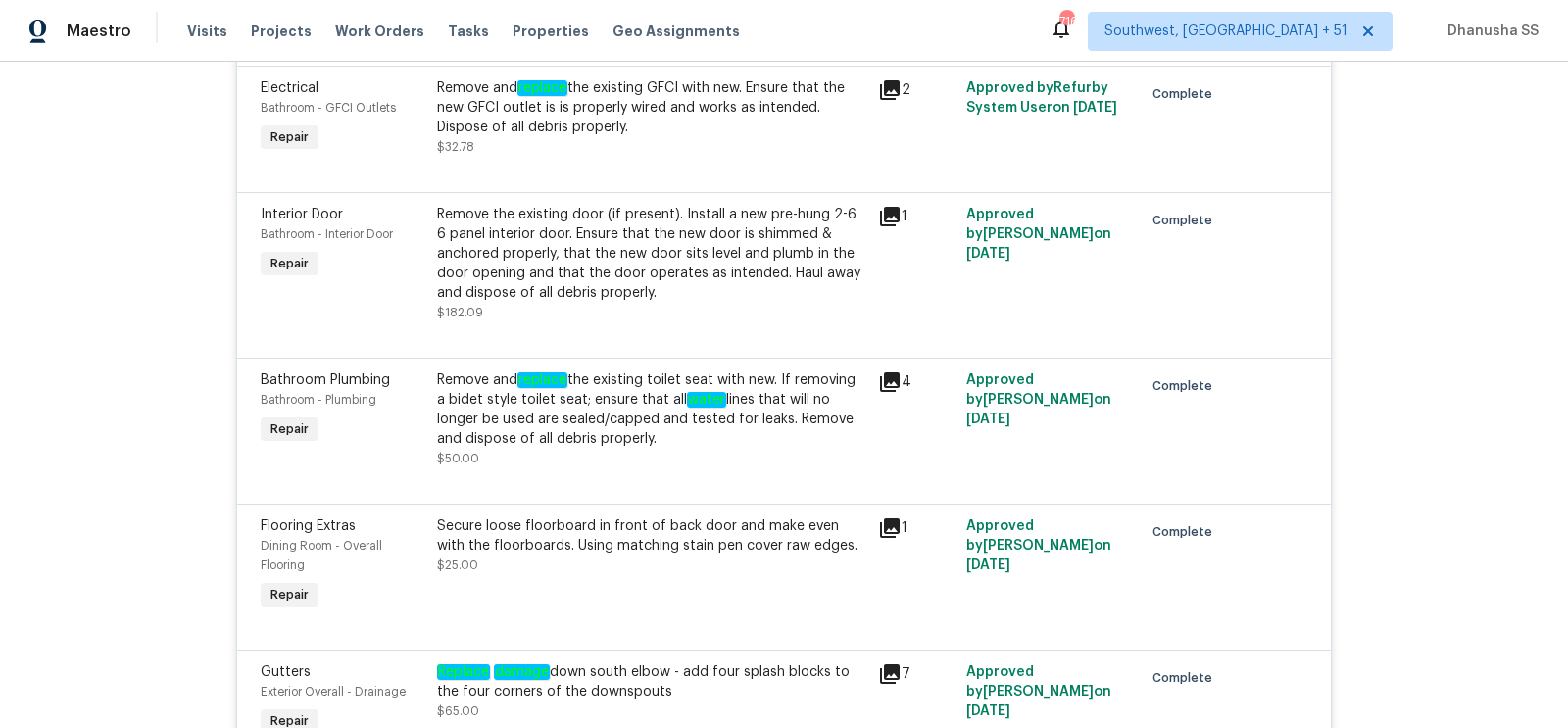
click at [586, 263] on div "Remove the existing door (if present). Install a new pre-hung 2-6 6 panel inter…" at bounding box center [651, 254] width 429 height 98
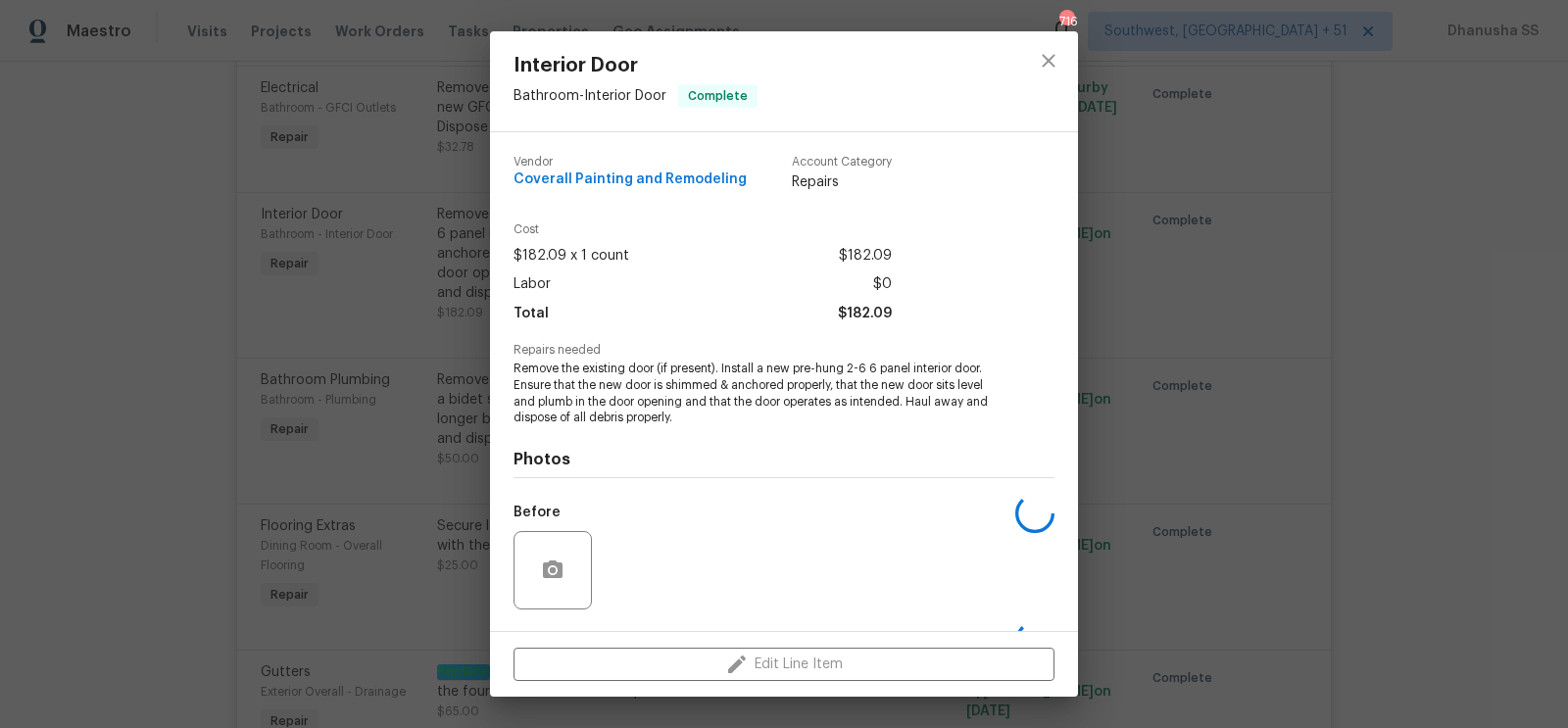
scroll to position [126, 0]
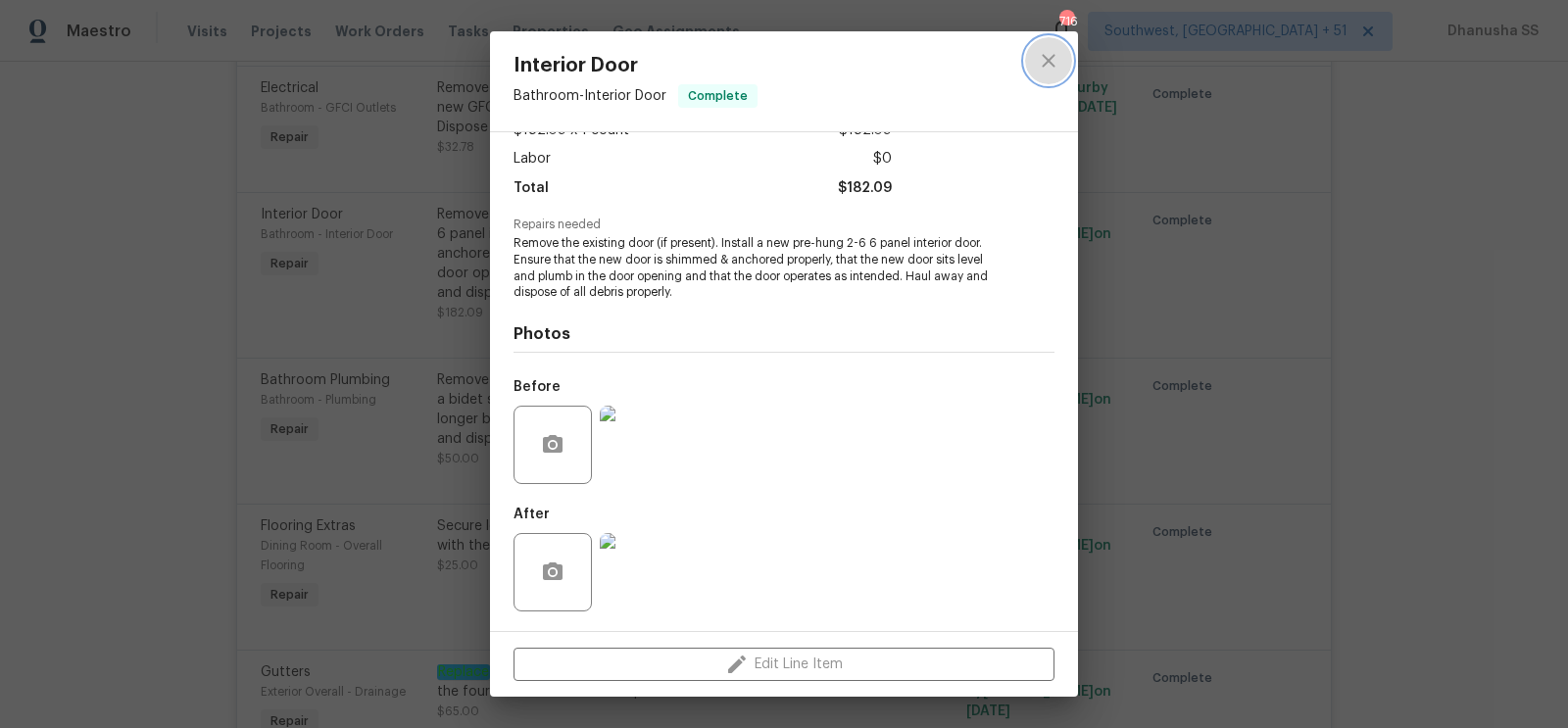
click at [1044, 51] on icon "close" at bounding box center [1049, 60] width 24 height 24
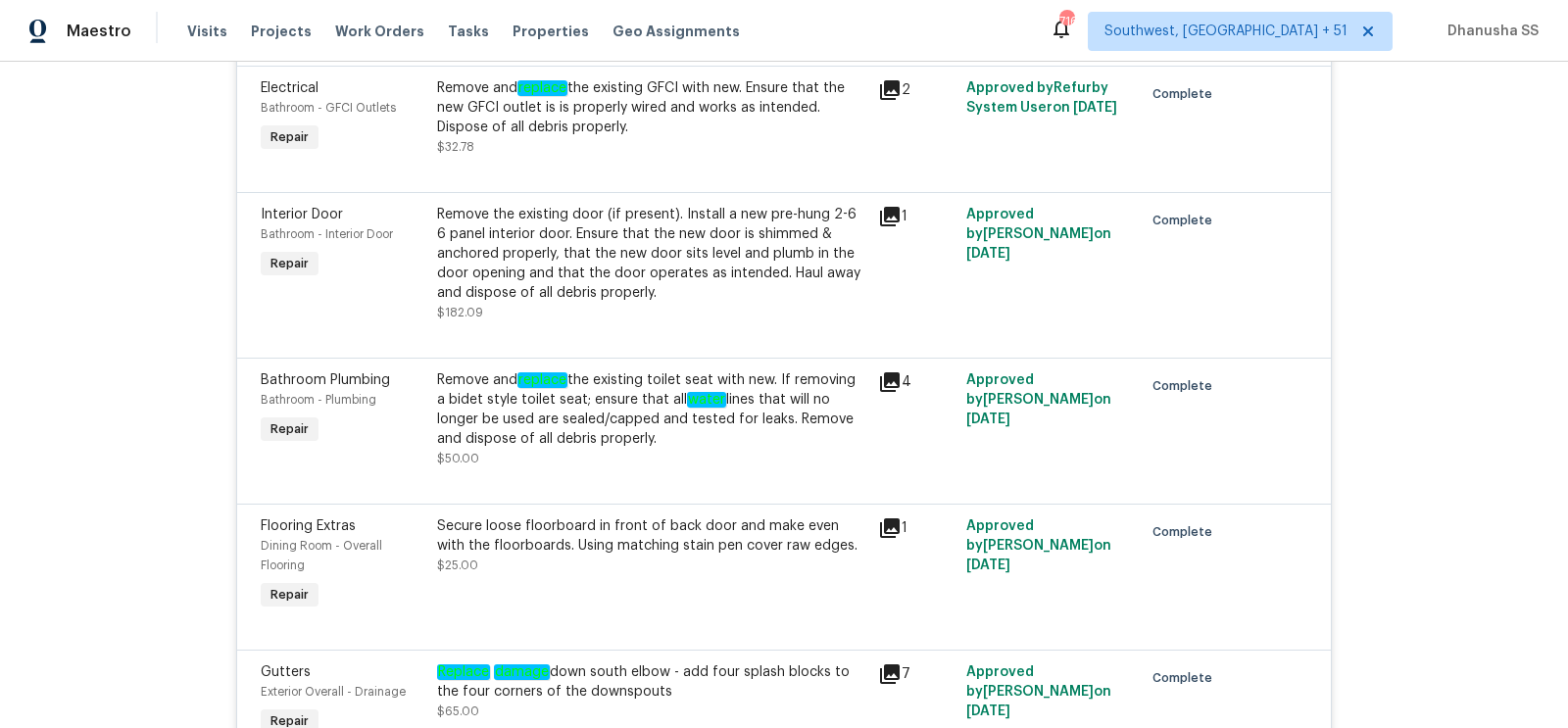
scroll to position [1810, 0]
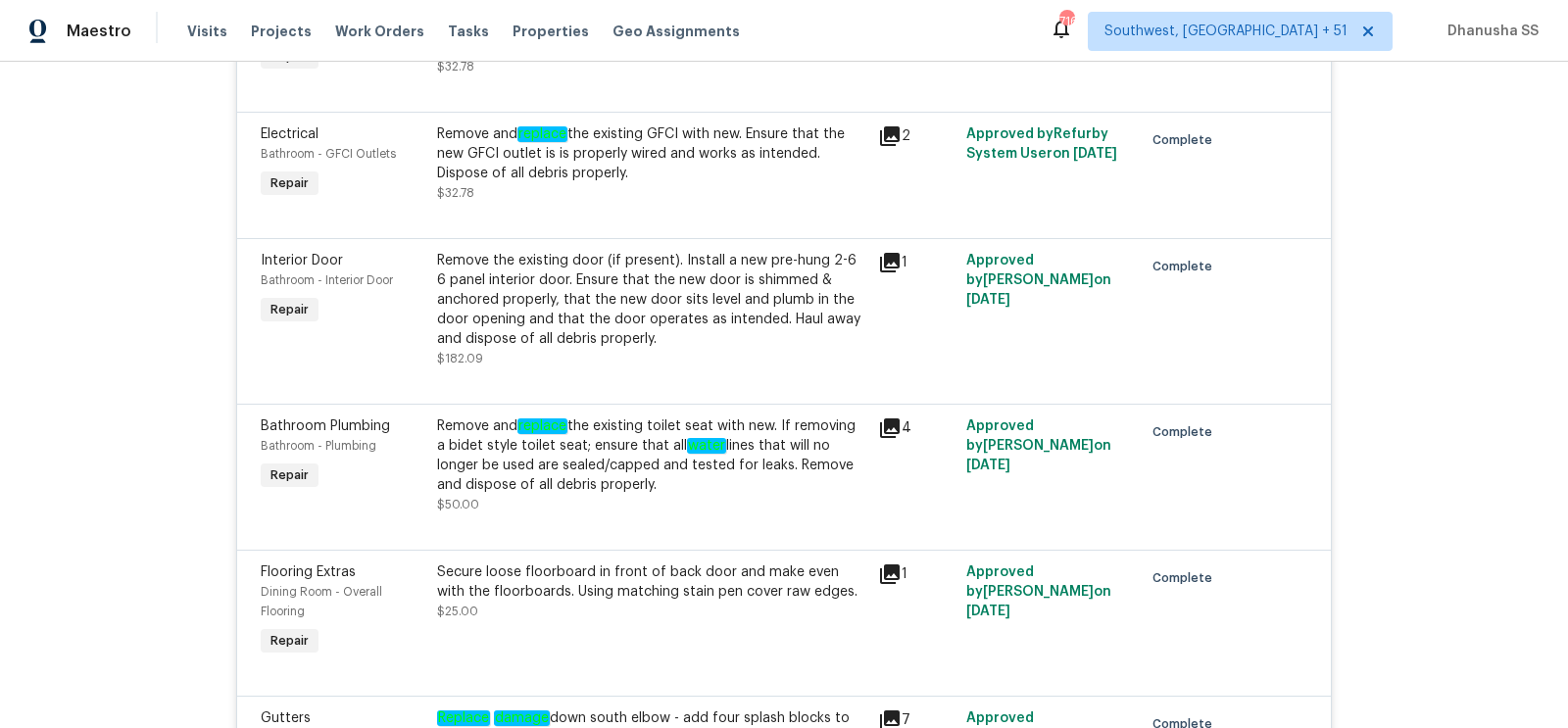
click at [664, 168] on div "Remove and replace the existing GFCI with new. Ensure that the new GFCI outlet …" at bounding box center [651, 154] width 429 height 58
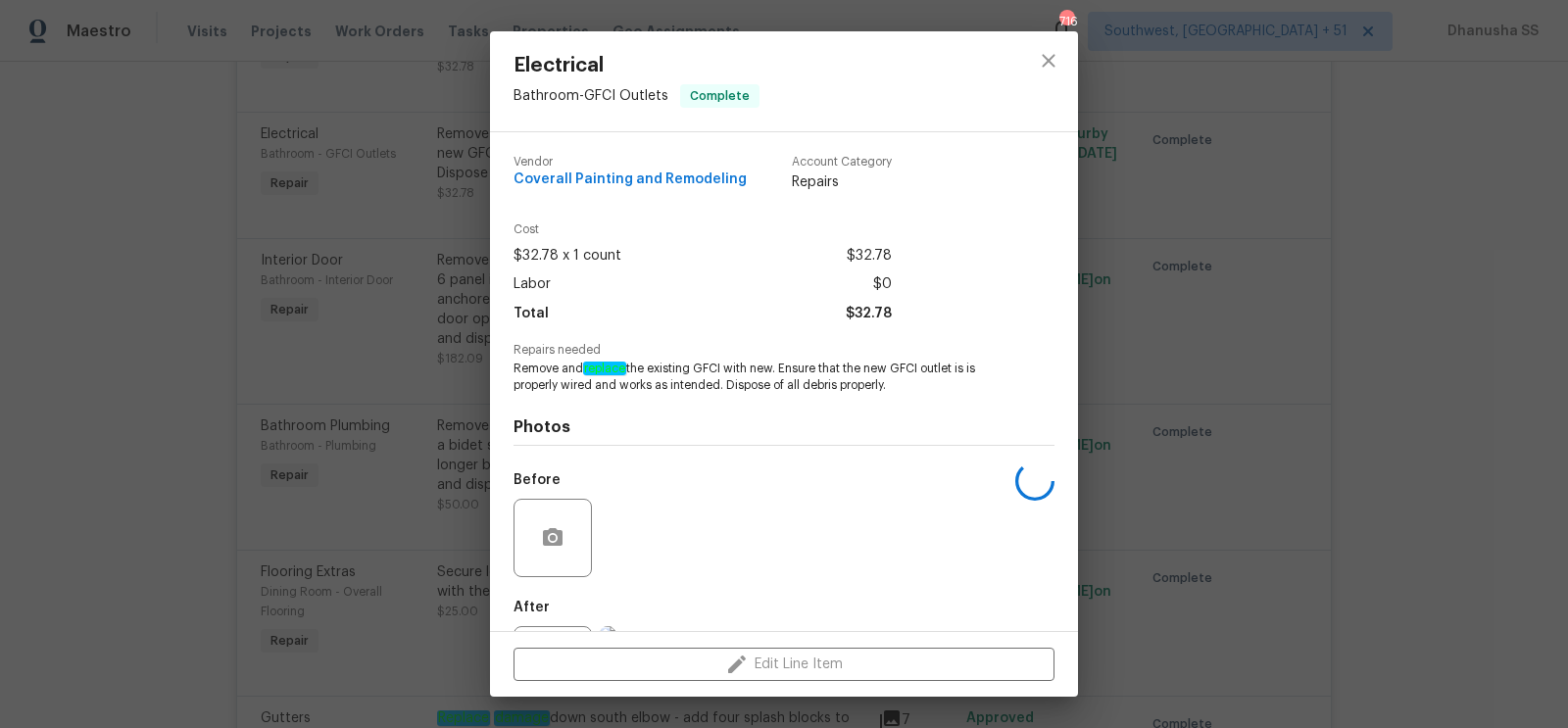
scroll to position [92, 0]
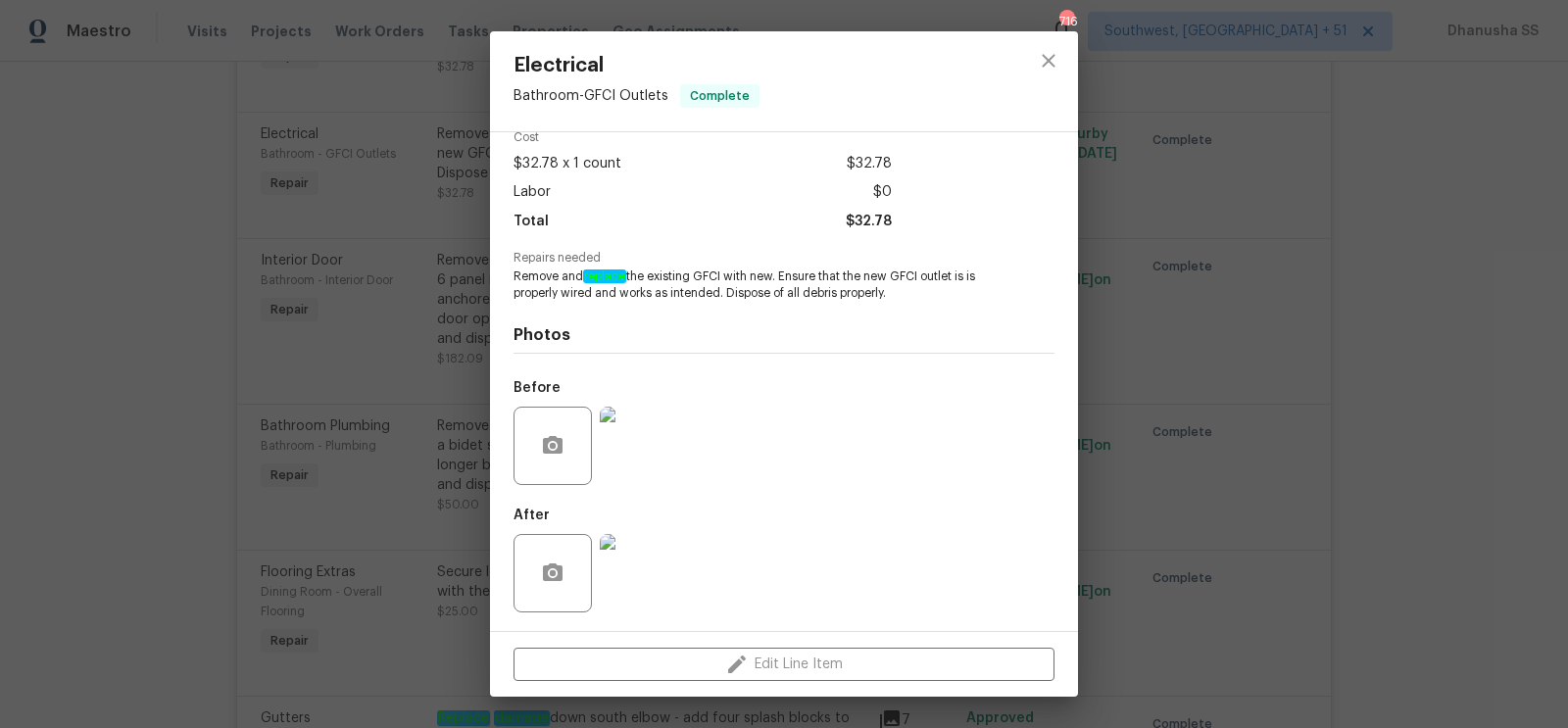
click at [636, 604] on img at bounding box center [639, 572] width 78 height 78
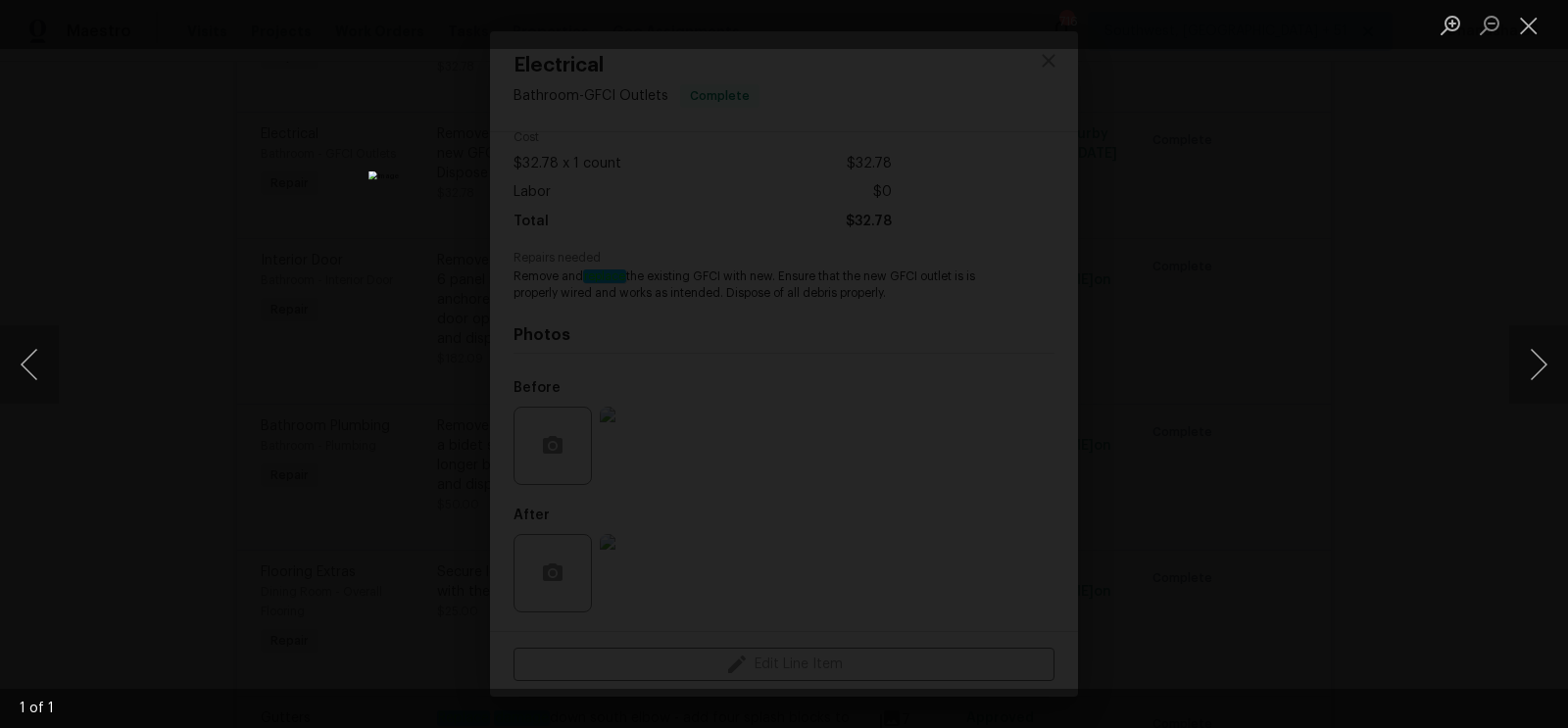
click at [1296, 272] on div "Lightbox" at bounding box center [784, 364] width 1568 height 728
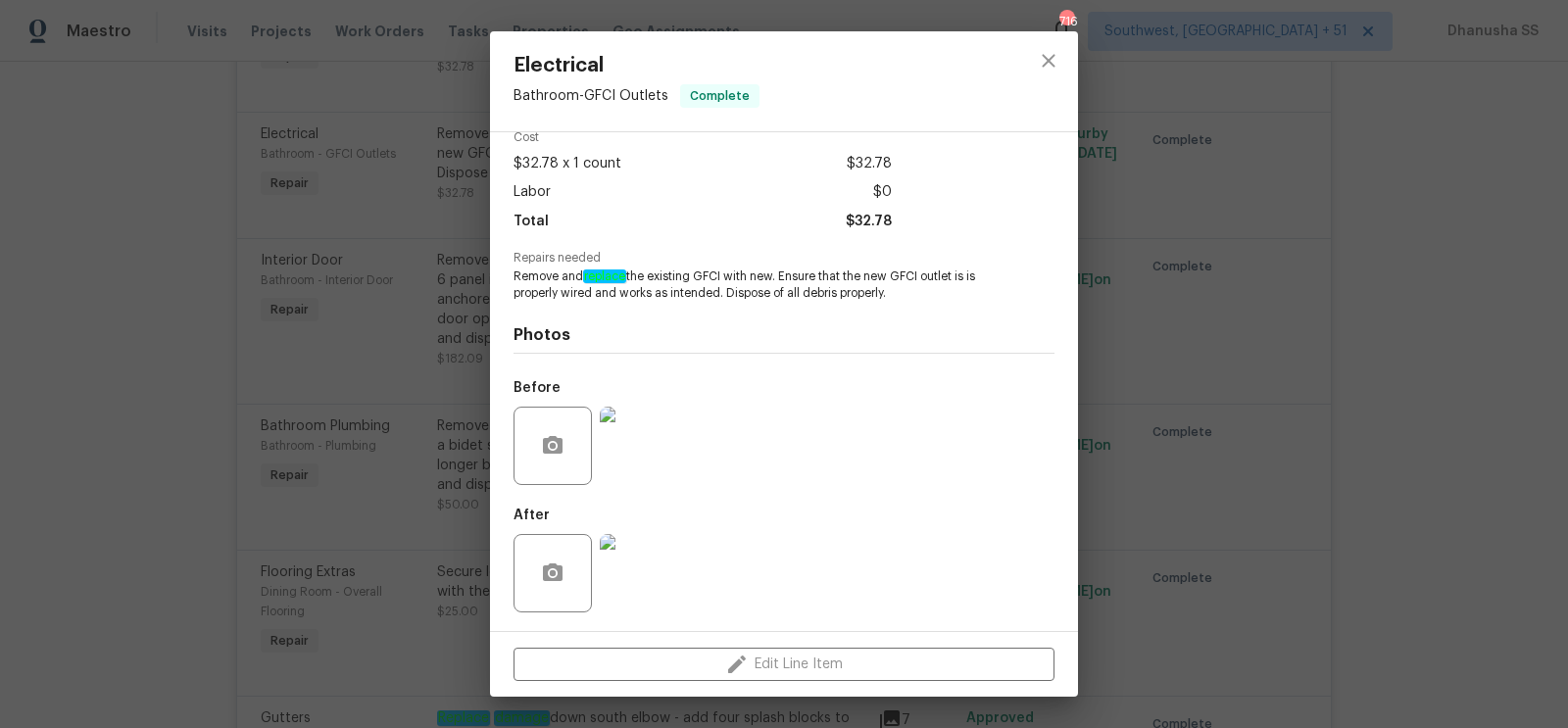
click at [655, 433] on img at bounding box center [639, 446] width 78 height 78
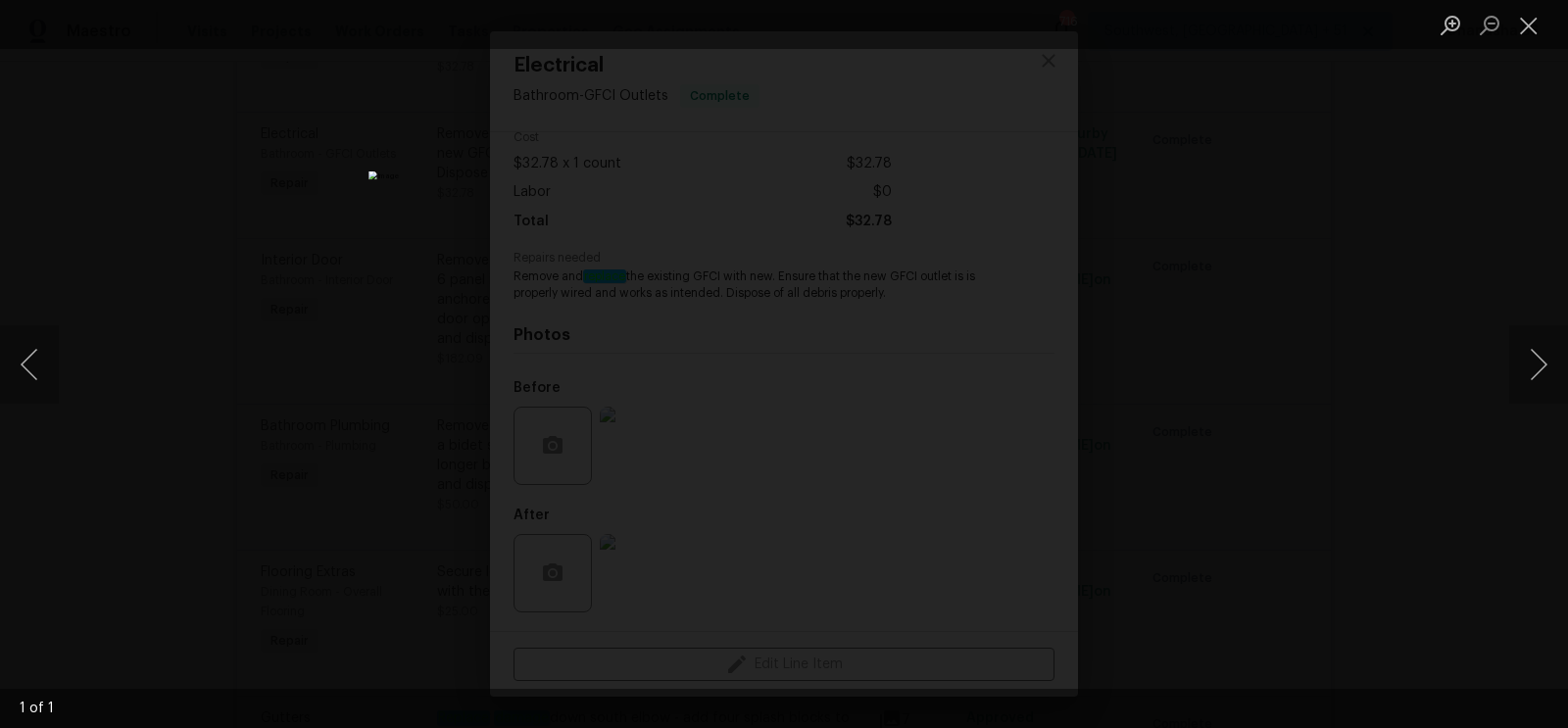
click at [1179, 330] on div "Lightbox" at bounding box center [784, 364] width 1568 height 728
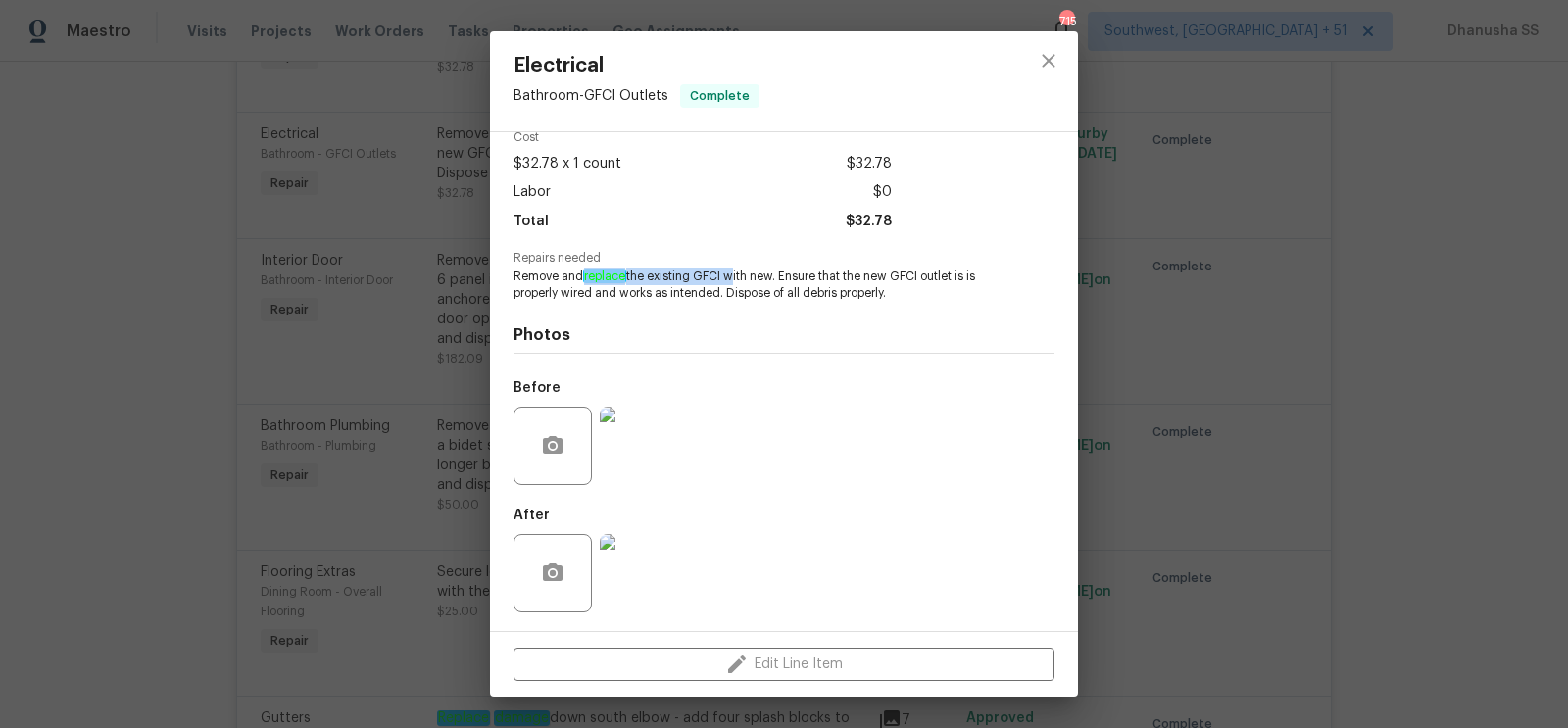
drag, startPoint x: 587, startPoint y: 272, endPoint x: 728, endPoint y: 270, distance: 141.0
click at [728, 270] on span "Remove and replace the existing GFCI with new. Ensure that the new GFCI outlet …" at bounding box center [758, 285] width 487 height 34
copy span "replace the existing GFCI"
click at [1036, 69] on button "close" at bounding box center [1049, 61] width 48 height 48
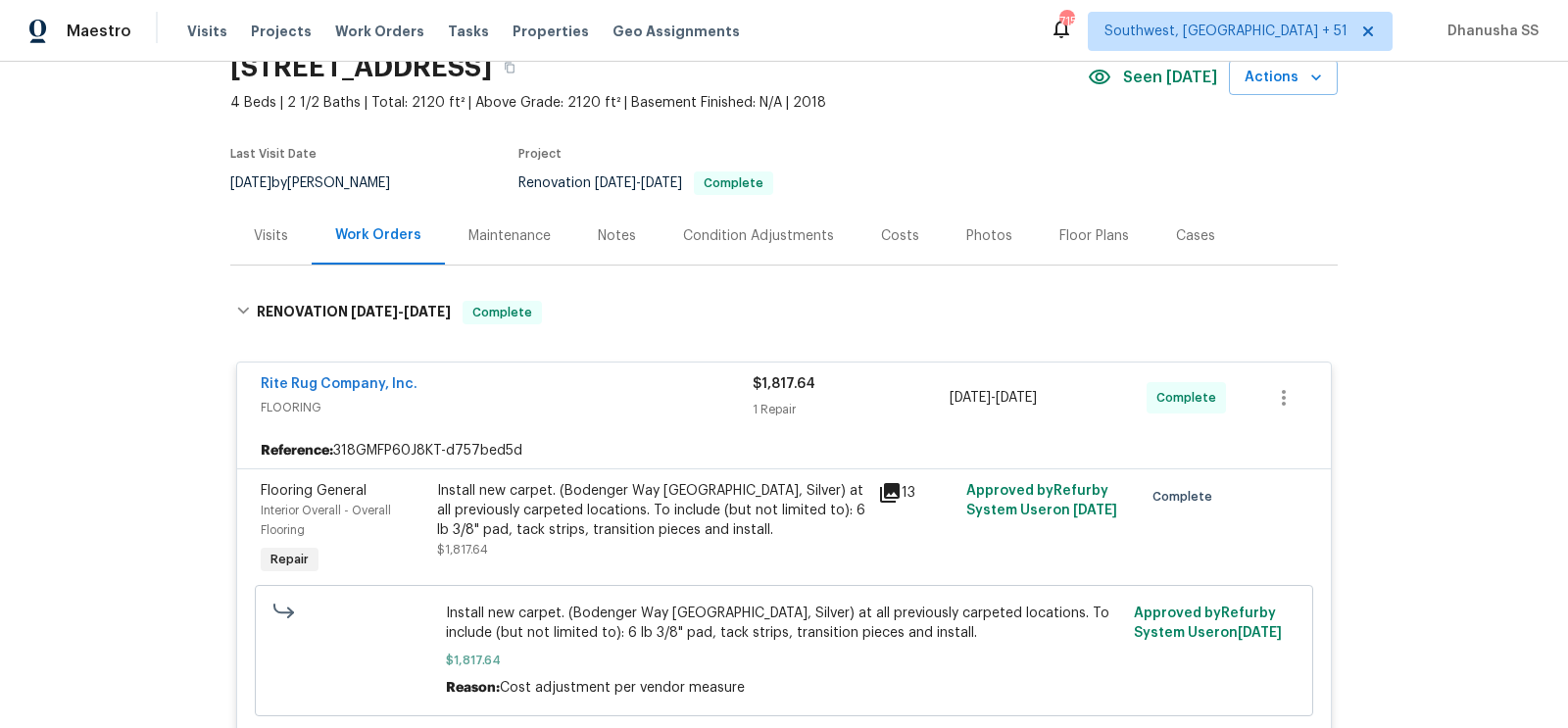
scroll to position [0, 0]
